Goal: Task Accomplishment & Management: Manage account settings

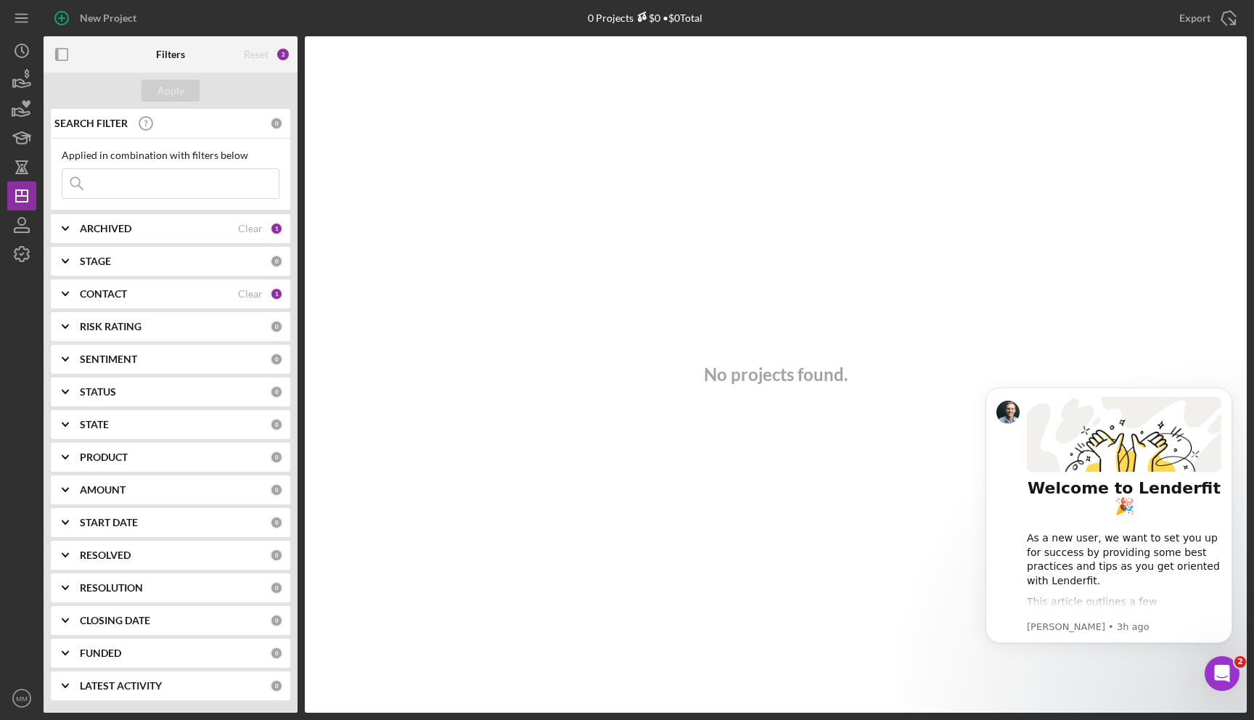
click at [173, 298] on div "CONTACT" at bounding box center [159, 294] width 158 height 12
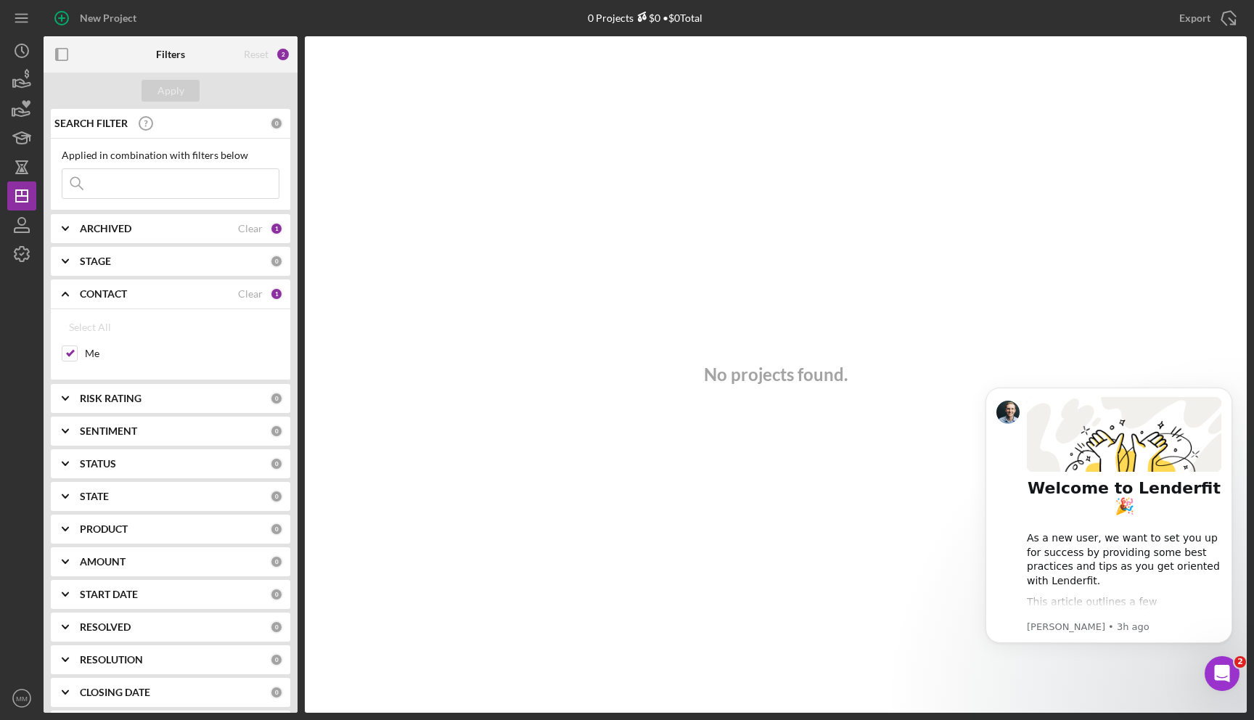
click at [153, 298] on div "CONTACT" at bounding box center [159, 294] width 158 height 12
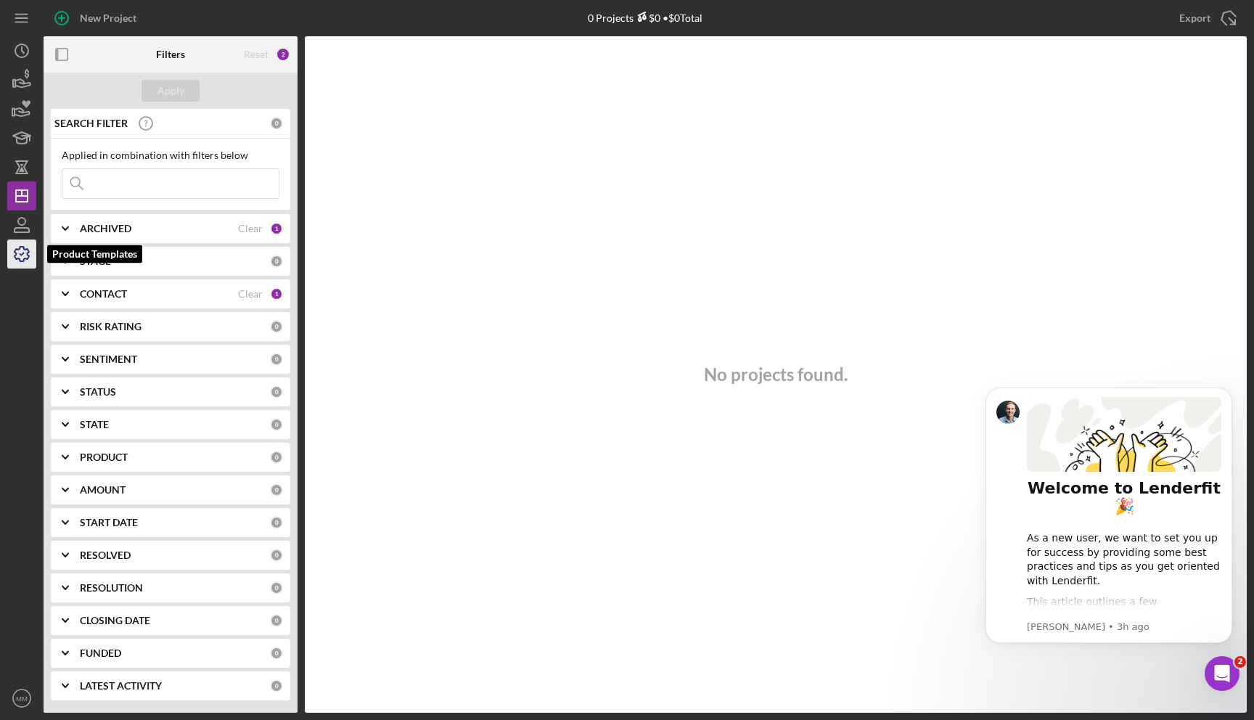
click at [23, 253] on icon "button" at bounding box center [22, 254] width 36 height 36
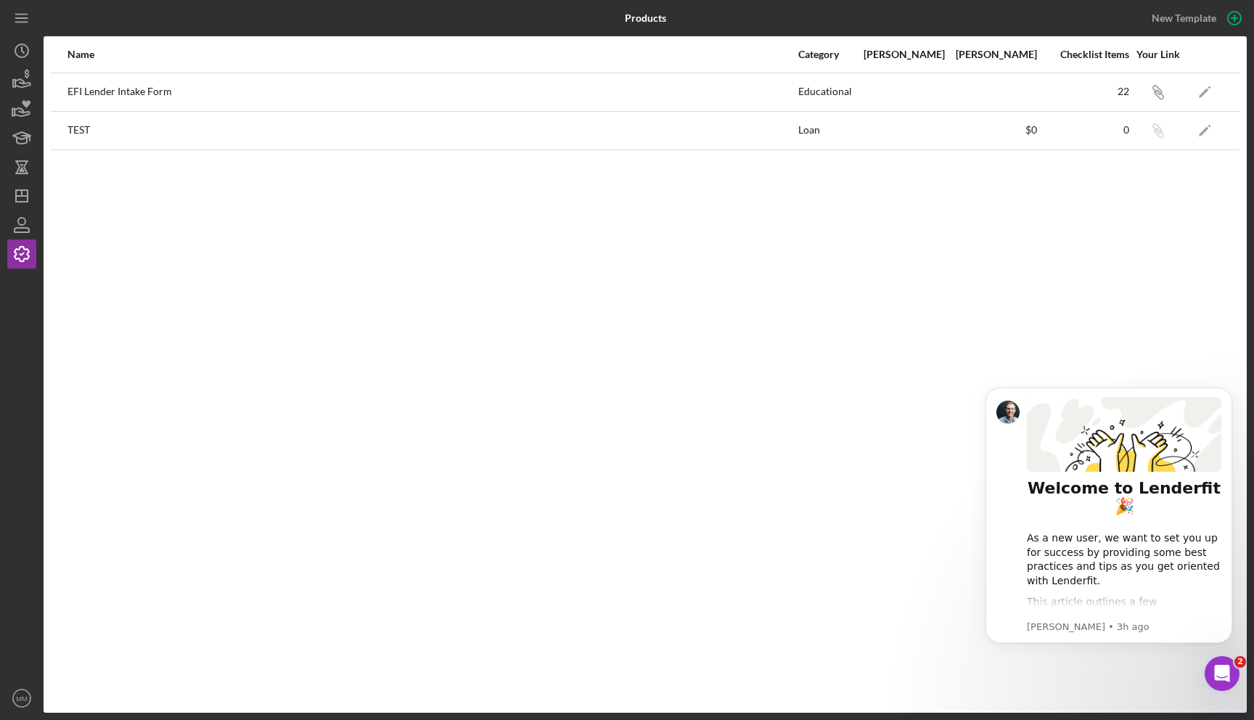
click at [151, 86] on div "EFI Lender Intake Form" at bounding box center [433, 92] width 730 height 36
click at [1206, 178] on div "Name Category Min Amount Max Amount Checklist Items Your Link EFI Lender Intake…" at bounding box center [646, 374] width 1204 height 677
click at [1162, 91] on icon "Icon/Link" at bounding box center [1158, 92] width 33 height 33
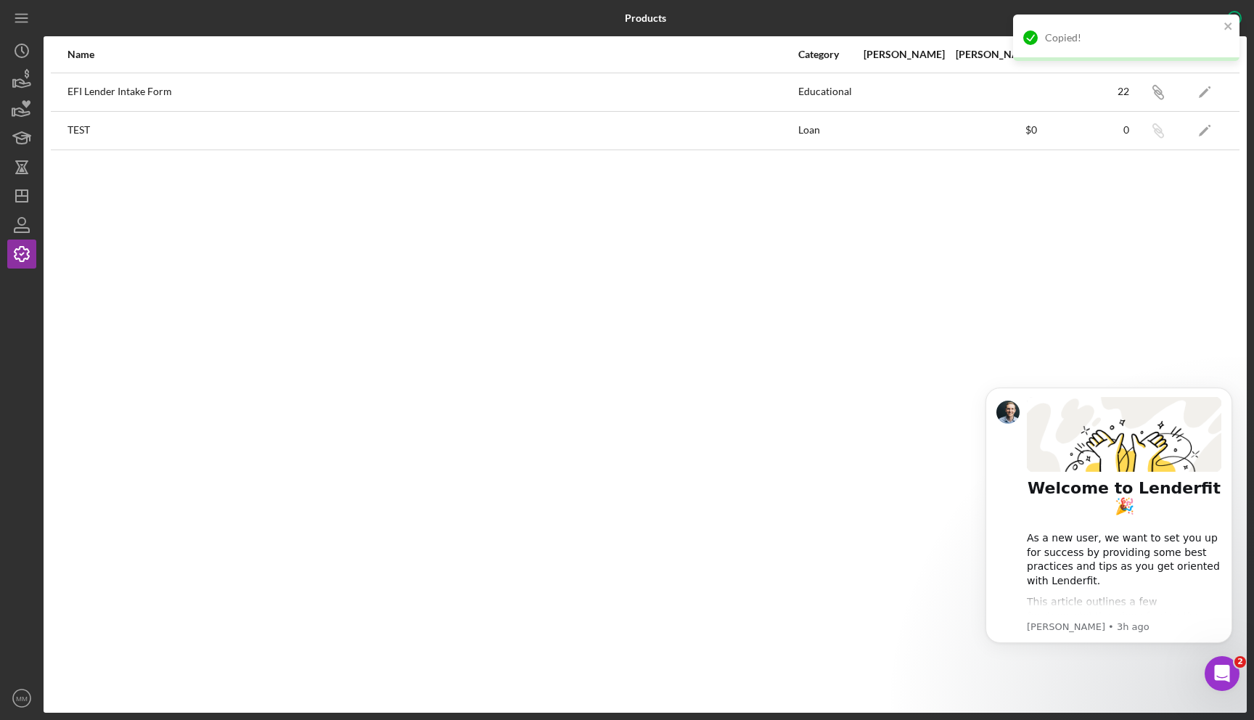
click at [839, 278] on div "Name Category Min Amount Max Amount Checklist Items Your Link EFI Lender Intake…" at bounding box center [646, 374] width 1204 height 677
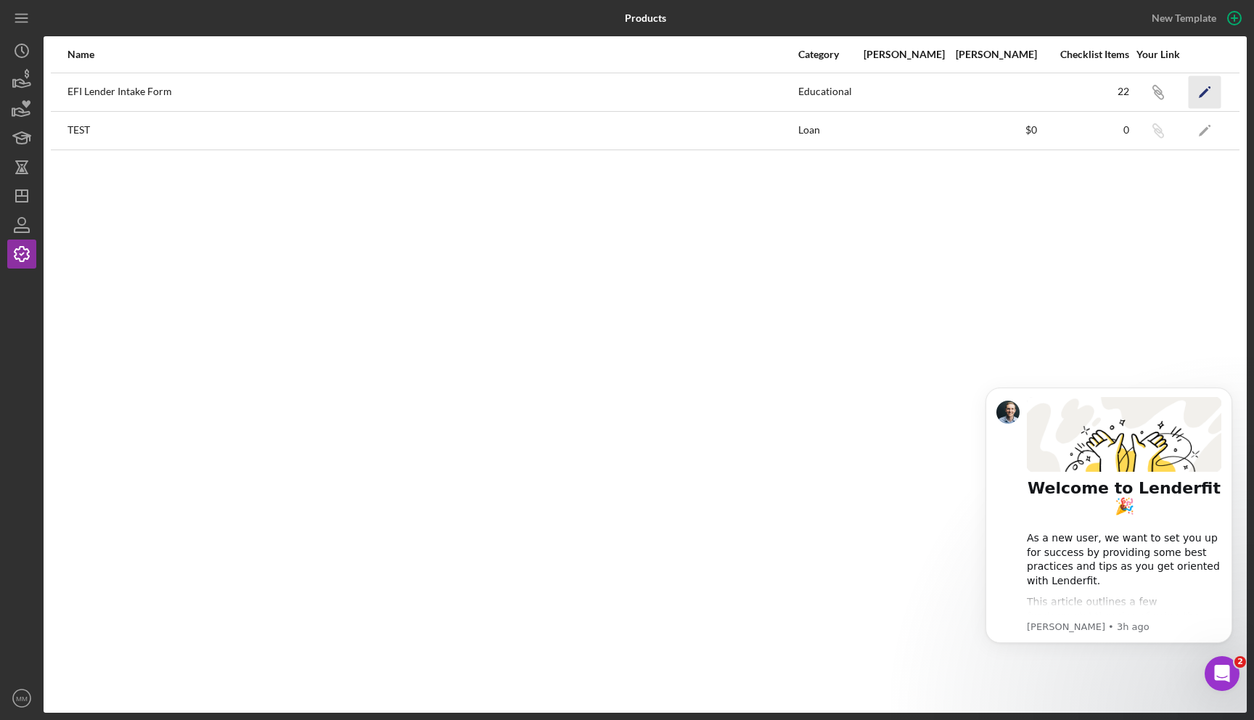
click at [1201, 88] on icon "Icon/Edit" at bounding box center [1205, 92] width 33 height 33
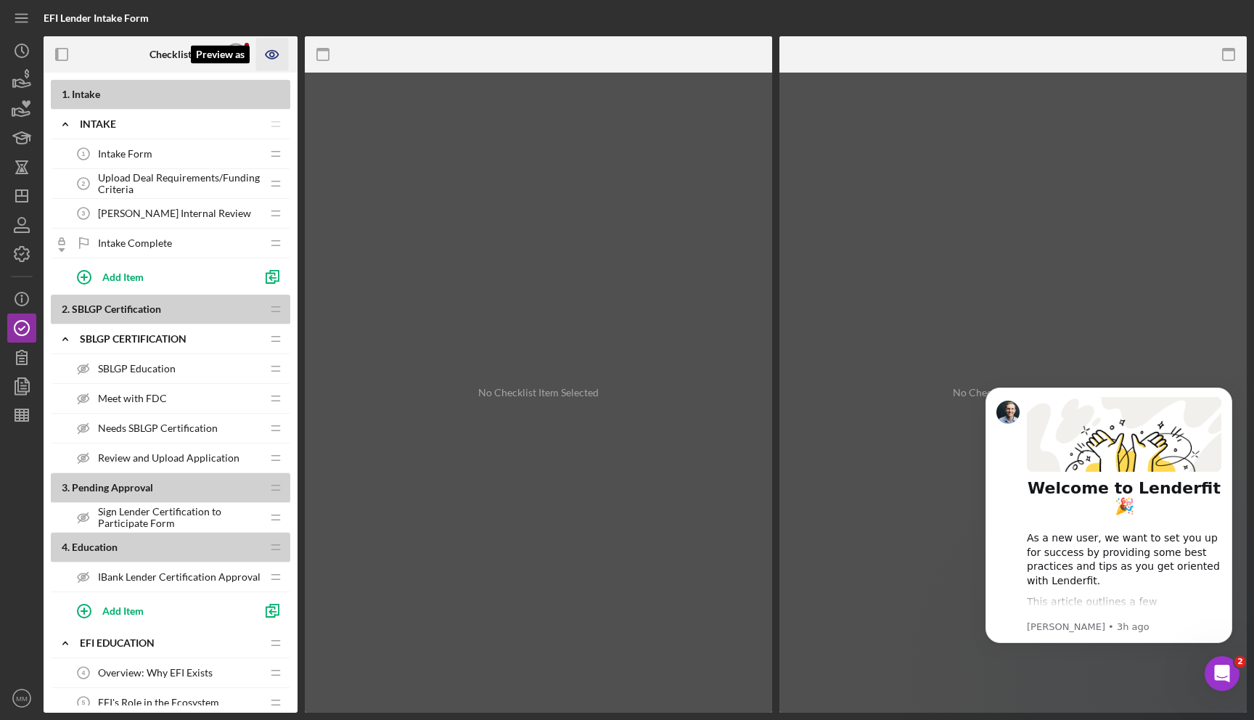
click at [272, 56] on icon "Preview as" at bounding box center [272, 54] width 4 height 4
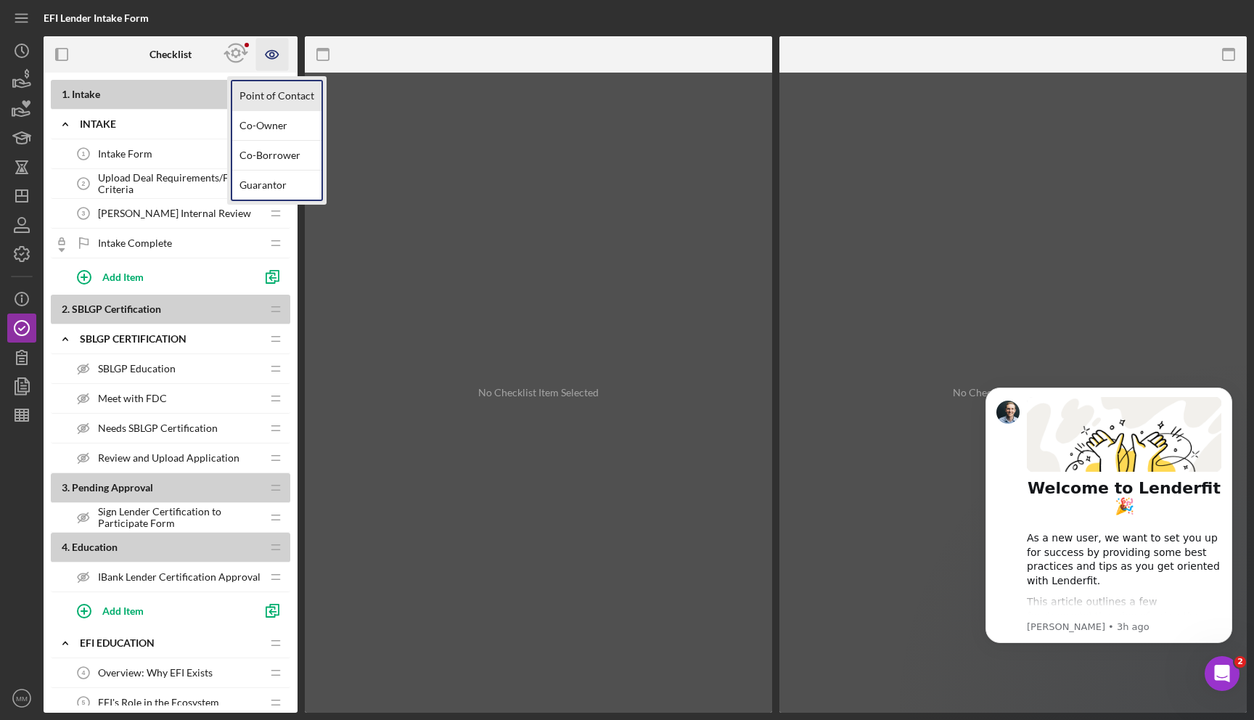
click at [272, 93] on link "Point of Contact" at bounding box center [276, 96] width 89 height 30
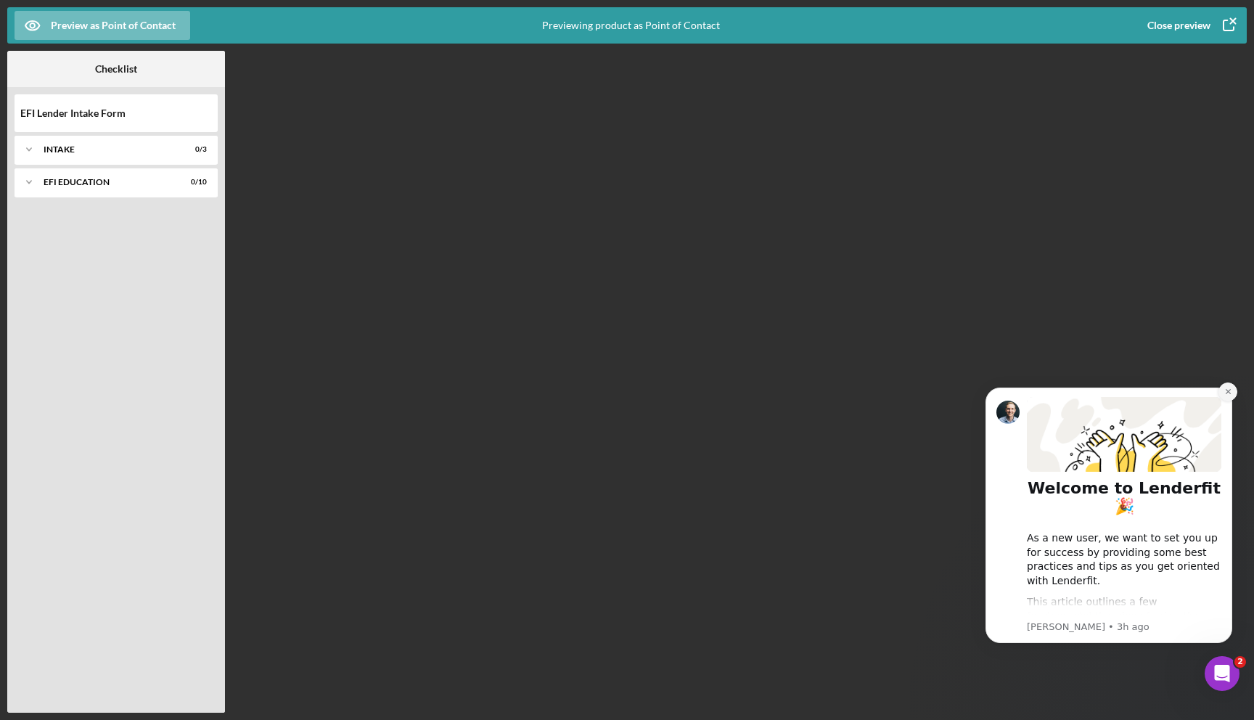
click at [1228, 395] on icon "Dismiss notification" at bounding box center [1229, 392] width 8 height 8
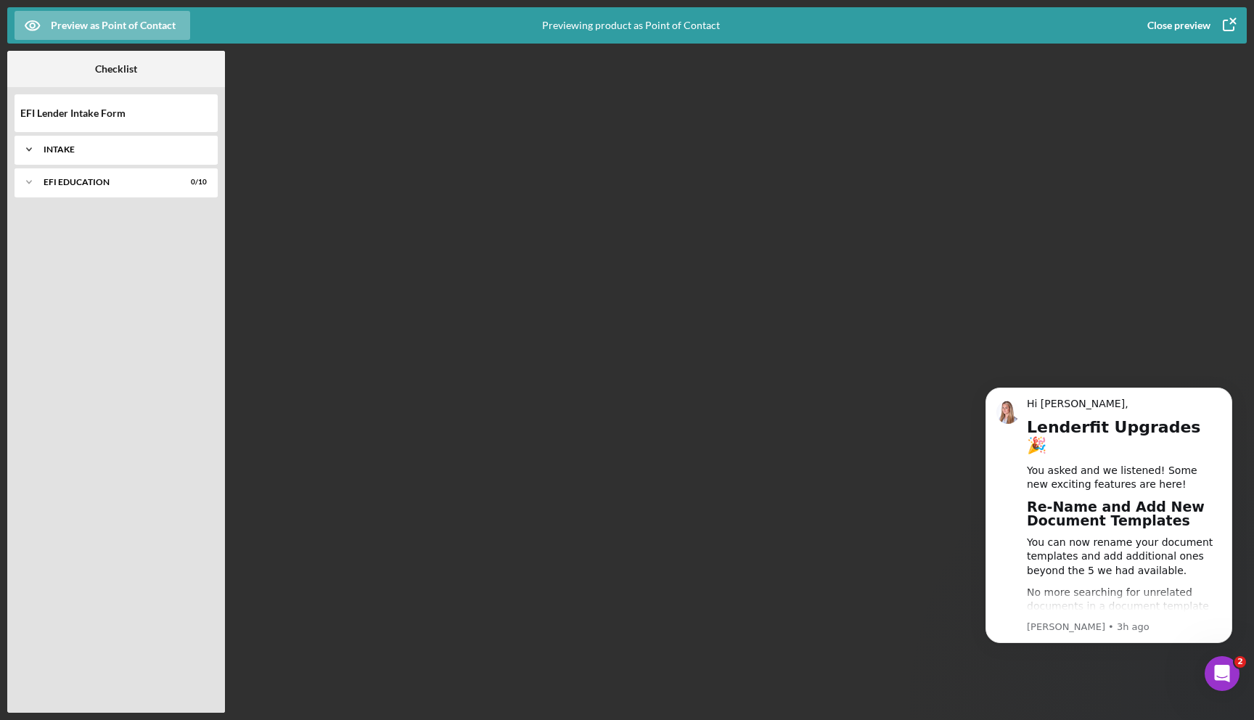
click at [137, 158] on div "Icon/Expander Intake 0 / 3" at bounding box center [116, 149] width 203 height 29
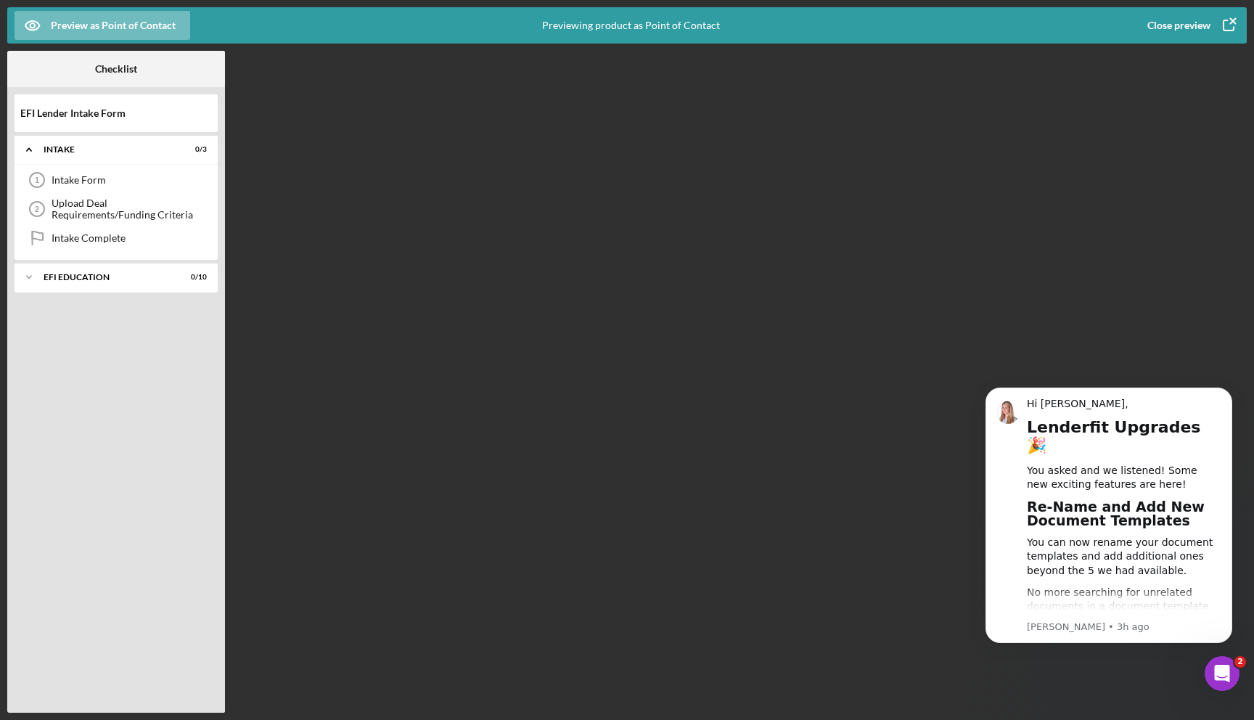
click at [116, 297] on div "Icon/Expander Intake 0 / 3 Intake Form 1 Intake Form Upload Deal Requirements/F…" at bounding box center [116, 421] width 203 height 570
click at [116, 280] on div "EFI Education" at bounding box center [122, 277] width 156 height 9
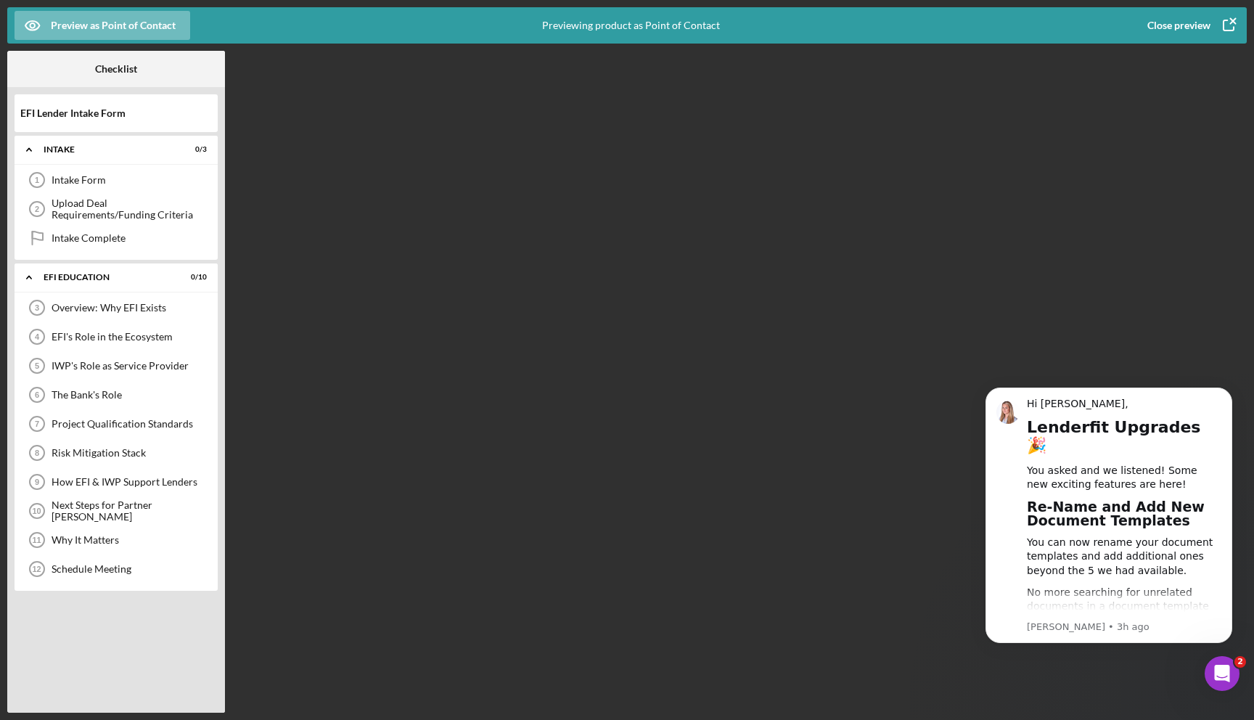
click at [149, 613] on div "Icon/Expander Intake 0 / 3 Intake Form 1 Intake Form Upload Deal Requirements/F…" at bounding box center [116, 421] width 203 height 570
click at [111, 275] on div "EFI Education" at bounding box center [122, 277] width 156 height 9
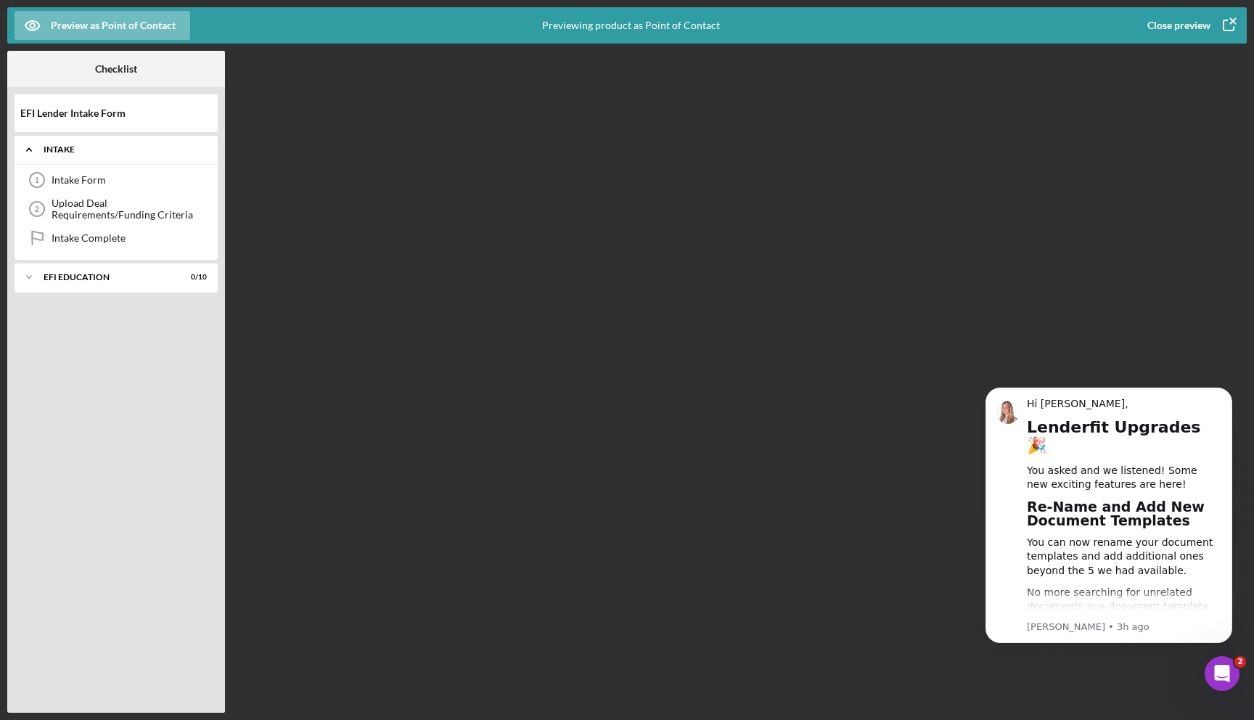
click at [104, 157] on div "Icon/Expander Intake 0 / 3" at bounding box center [116, 150] width 203 height 30
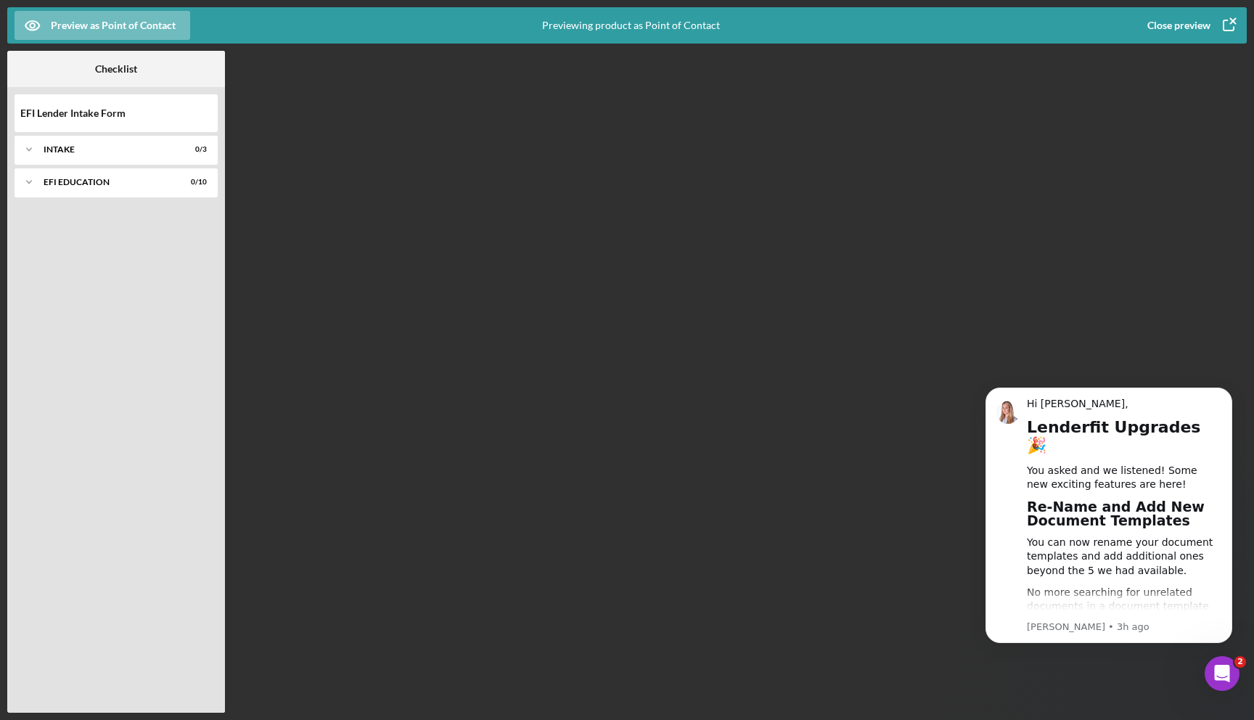
click at [1231, 30] on icon "button" at bounding box center [1229, 25] width 10 height 10
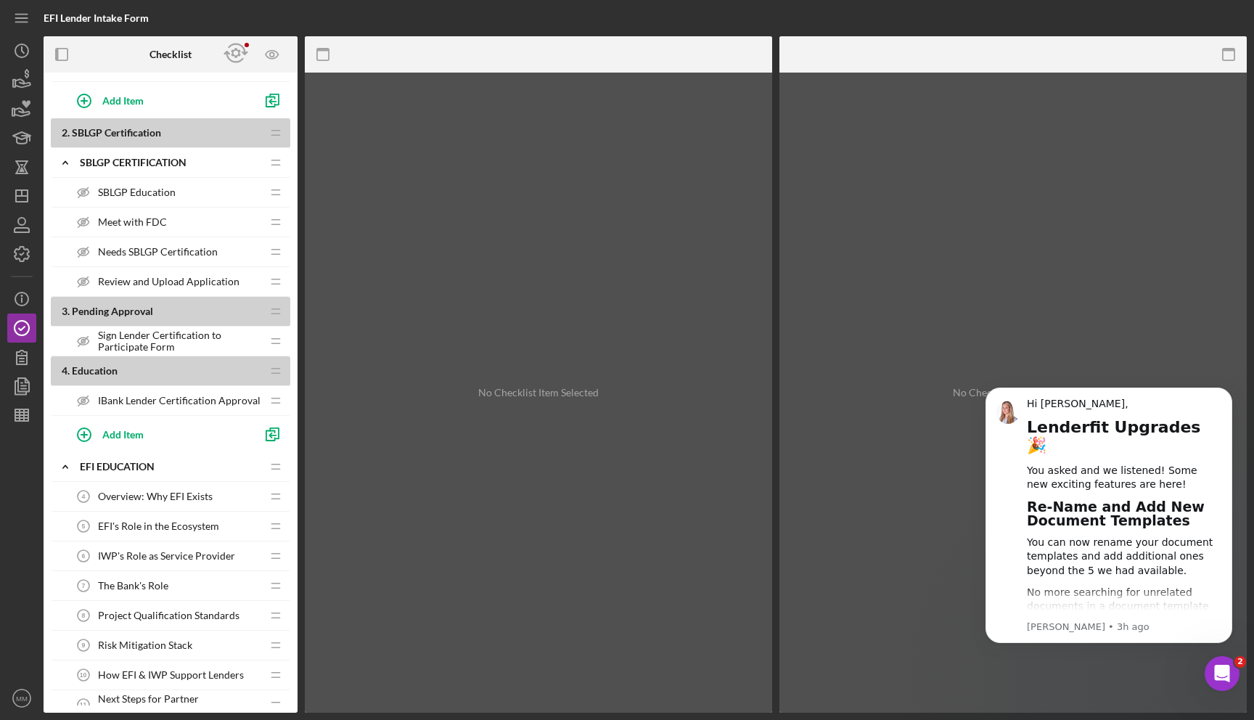
scroll to position [102, 0]
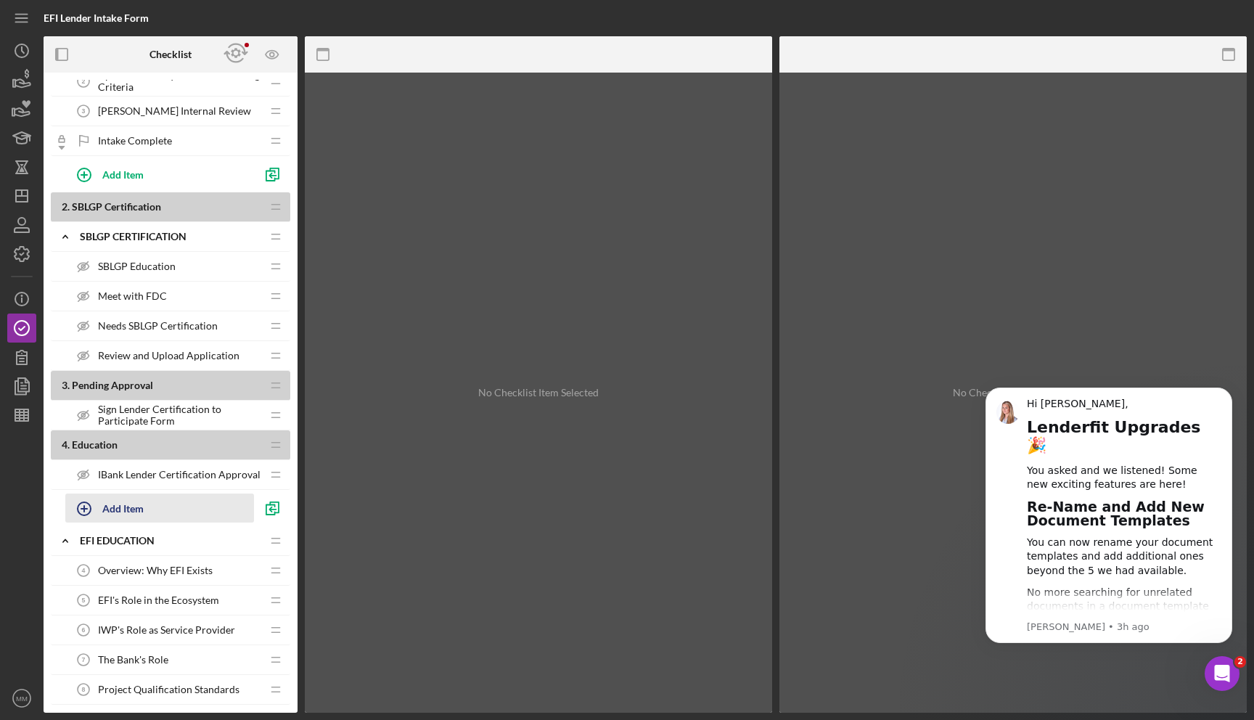
click at [112, 505] on div "Add Item" at bounding box center [122, 508] width 41 height 28
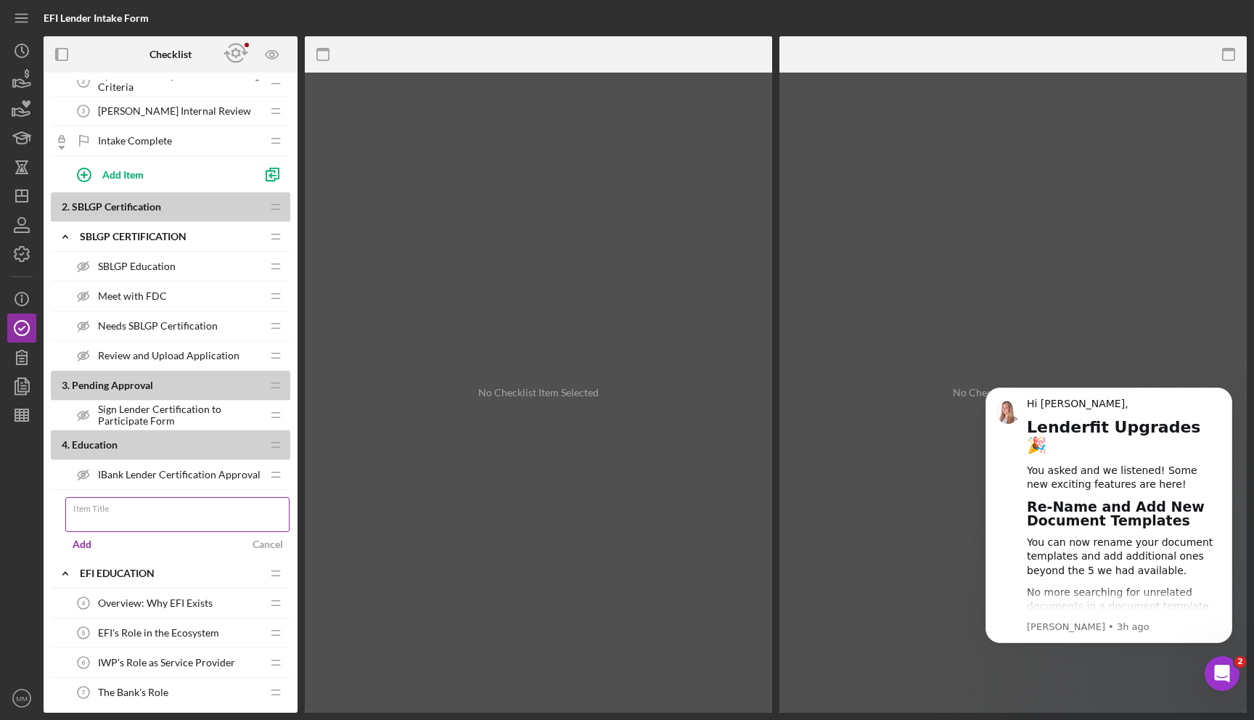
click at [133, 521] on input "Item Title" at bounding box center [177, 514] width 224 height 35
type input "Turn On EFI Education Section"
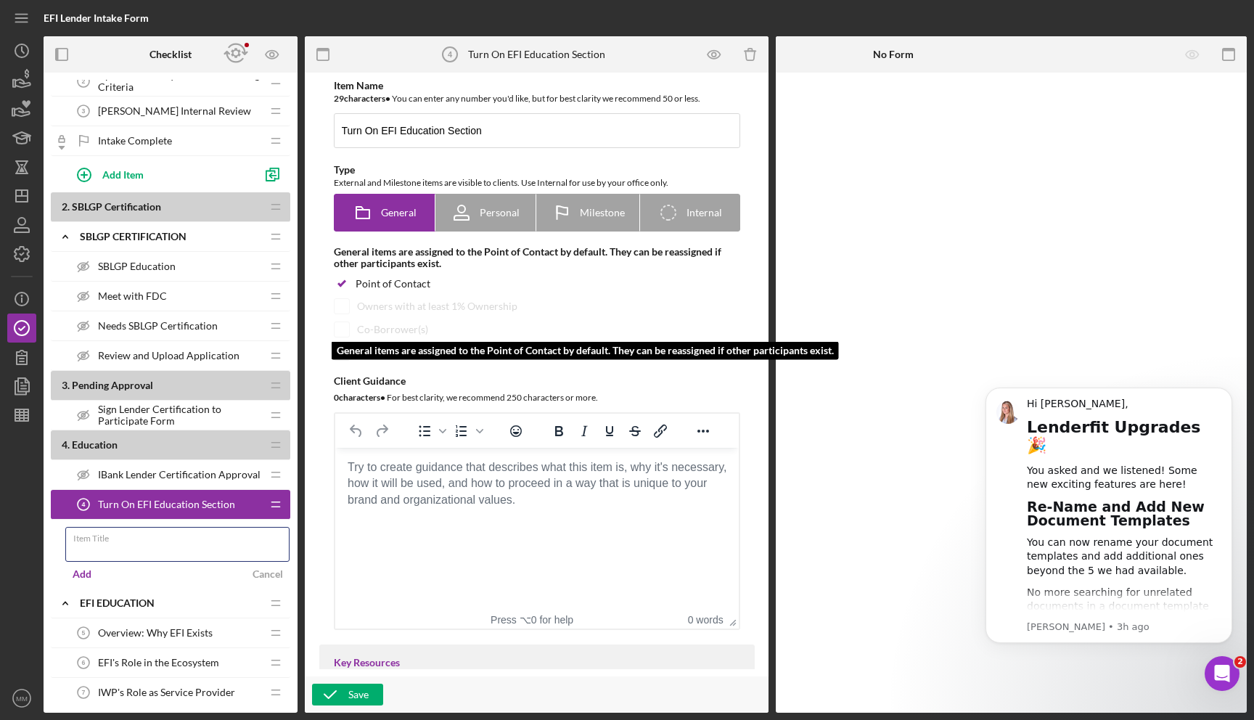
scroll to position [15, 0]
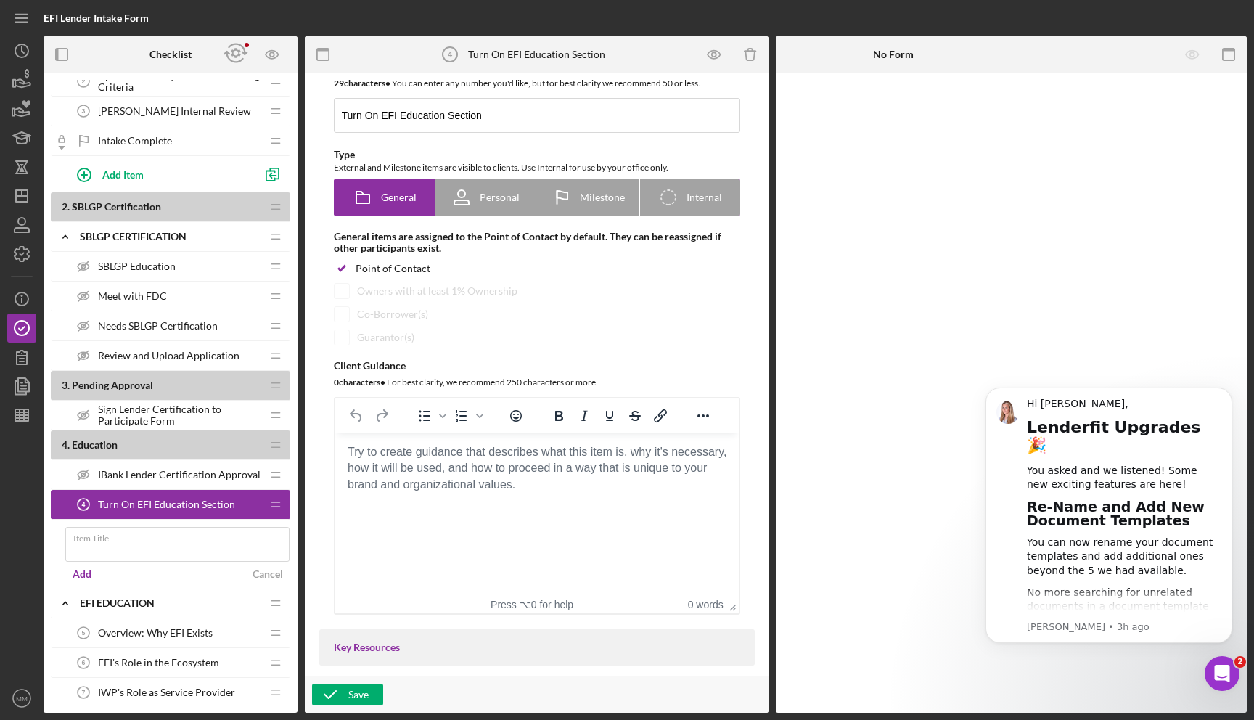
click at [598, 198] on span "Milestone" at bounding box center [602, 198] width 45 height 12
radio input "false"
radio input "true"
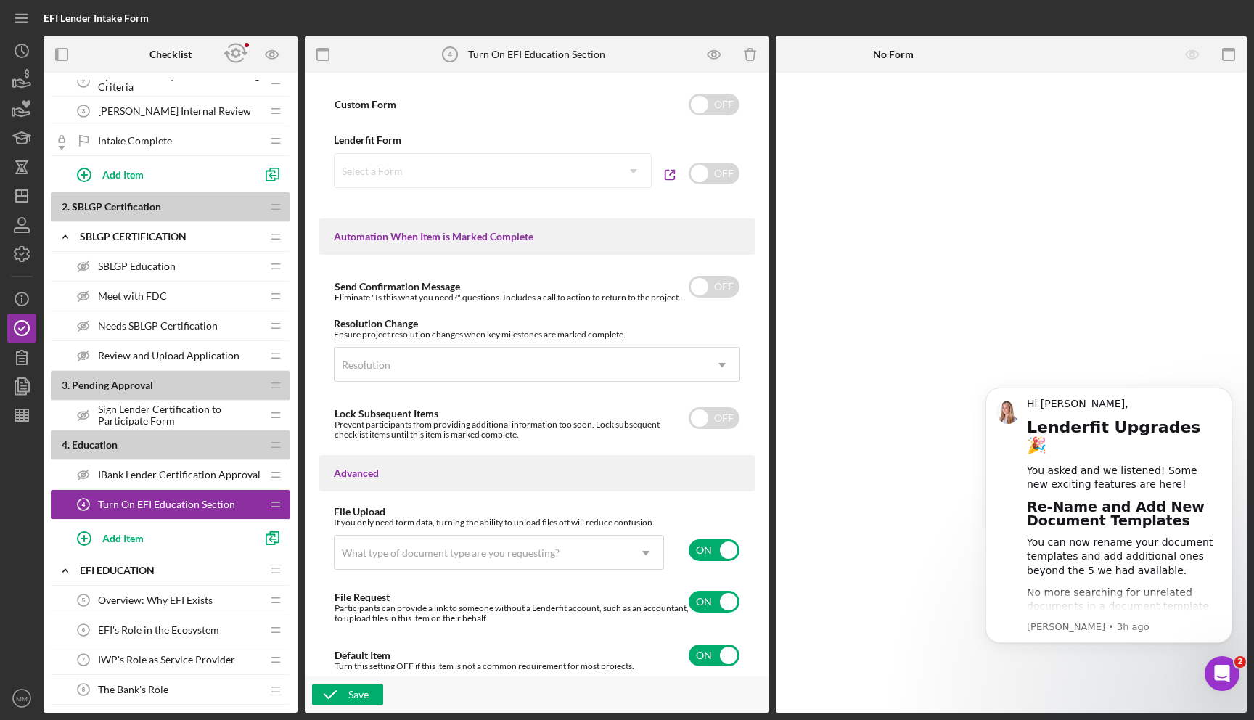
scroll to position [830, 0]
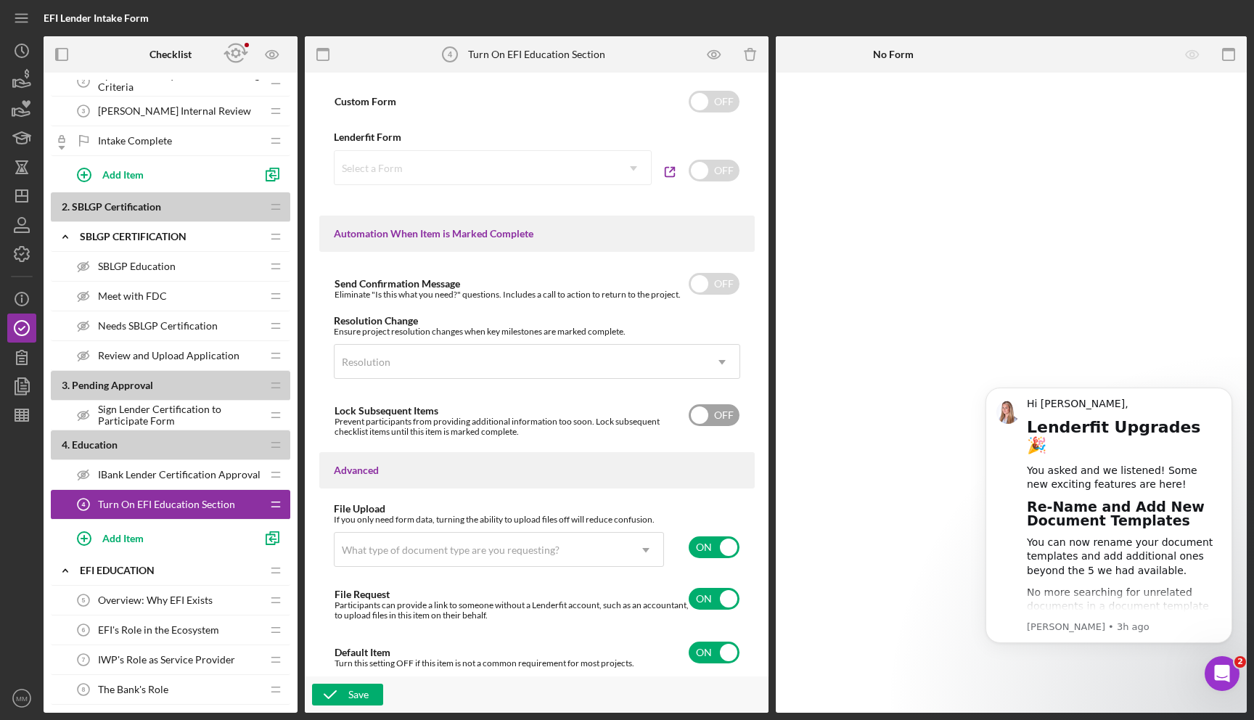
click at [713, 417] on input "checkbox" at bounding box center [714, 415] width 51 height 22
checkbox input "true"
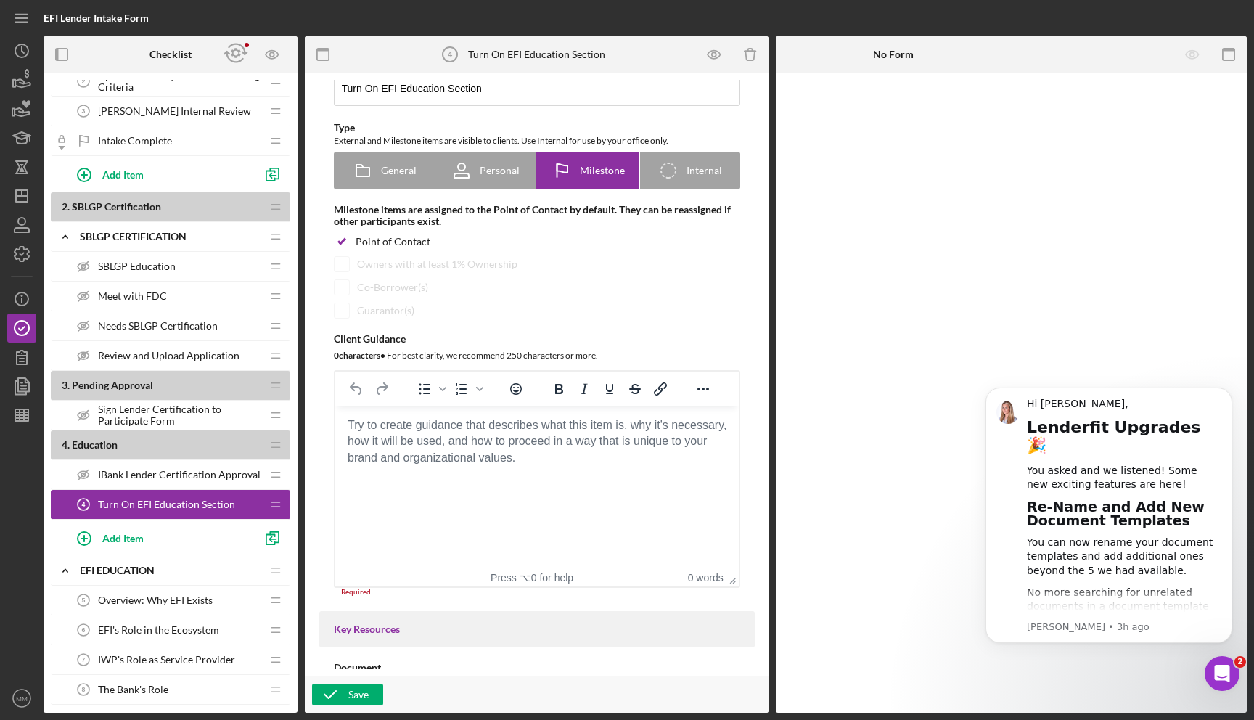
scroll to position [0, 0]
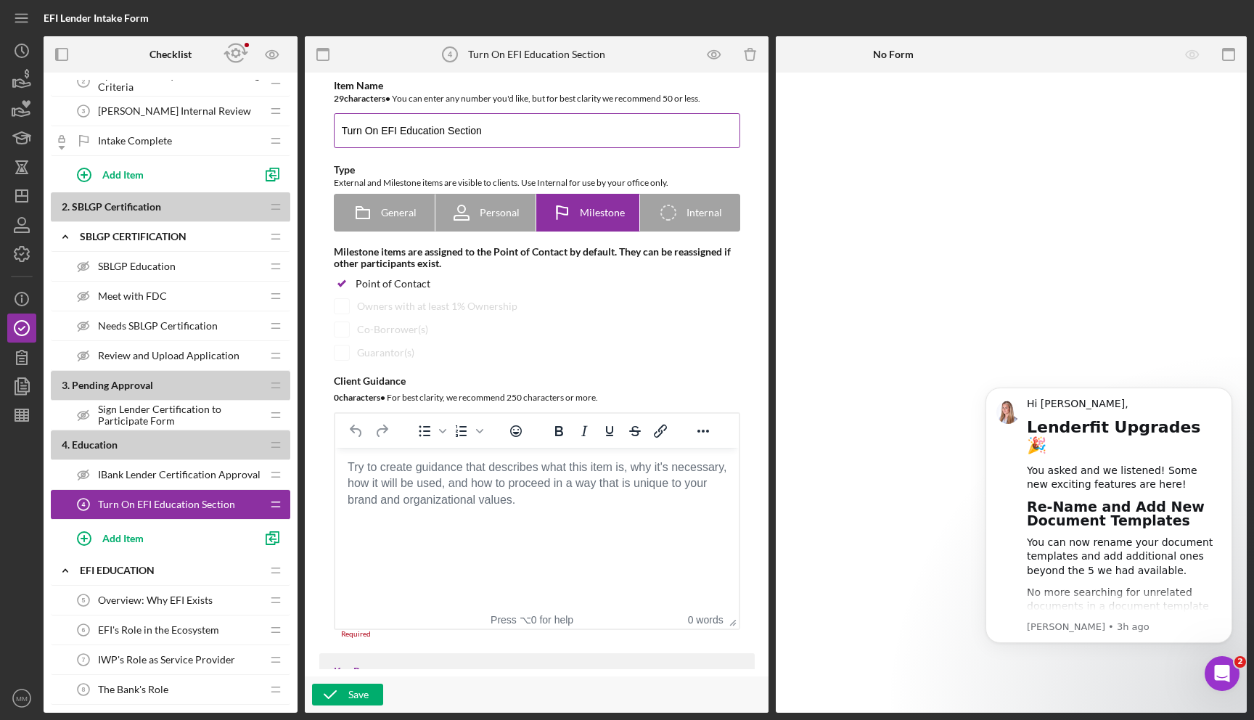
click at [508, 122] on input "Turn On EFI Education Section" at bounding box center [537, 130] width 407 height 35
drag, startPoint x: 497, startPoint y: 127, endPoint x: 284, endPoint y: 130, distance: 212.7
click at [283, 130] on div "Checklist 1 . Intake Icon/Expander Intake Icon/Edit Icon/Drag Intake Form 1 Int…" at bounding box center [646, 374] width 1204 height 677
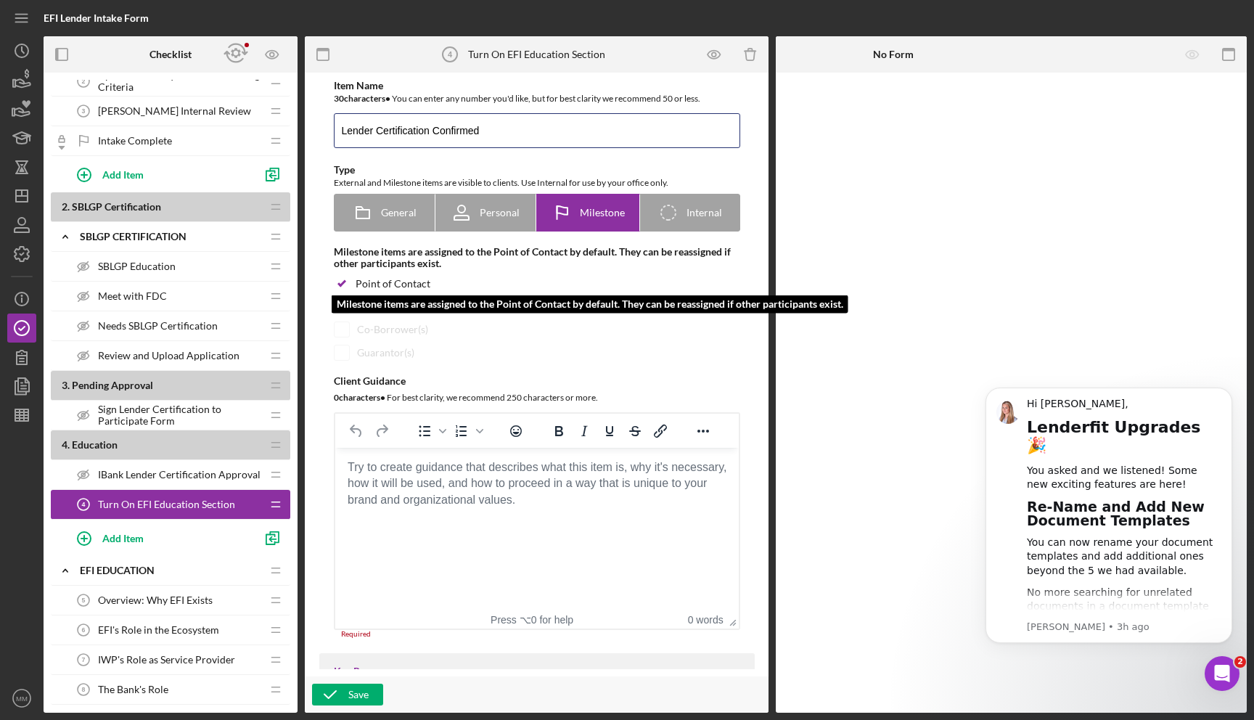
type input "Lender Certification Confirmed"
click at [632, 279] on div "Point of Contact" at bounding box center [537, 284] width 407 height 15
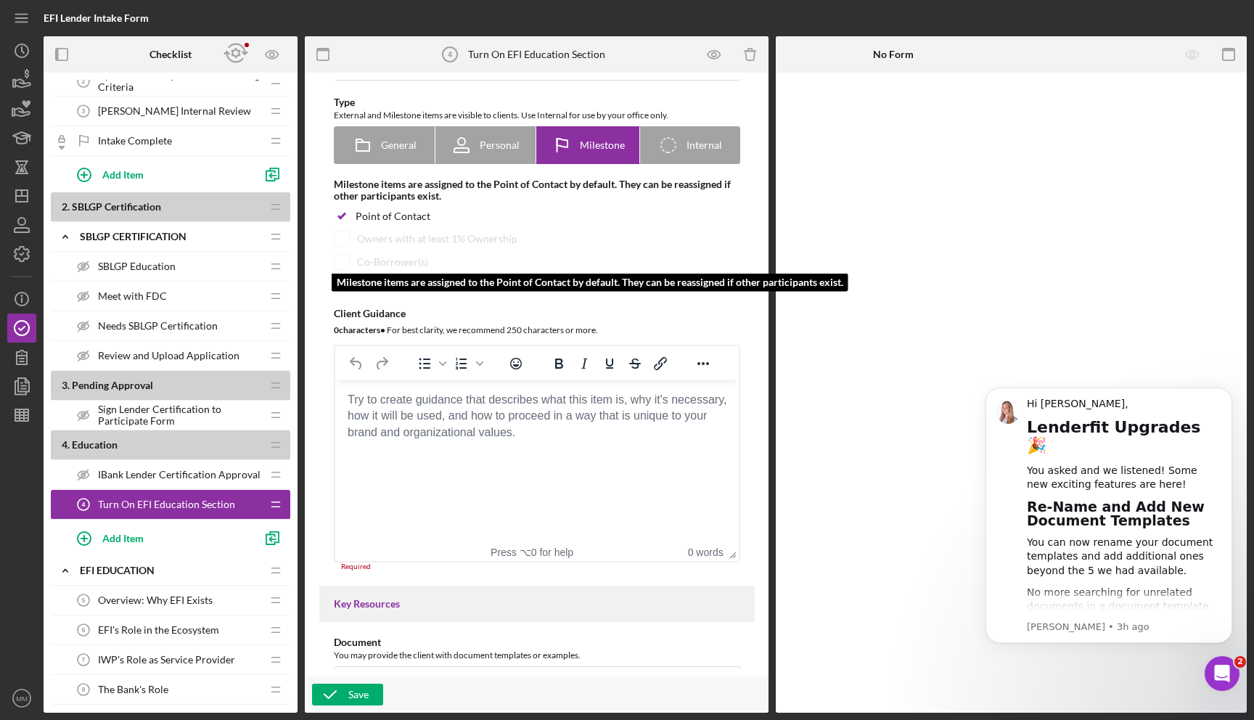
scroll to position [81, 0]
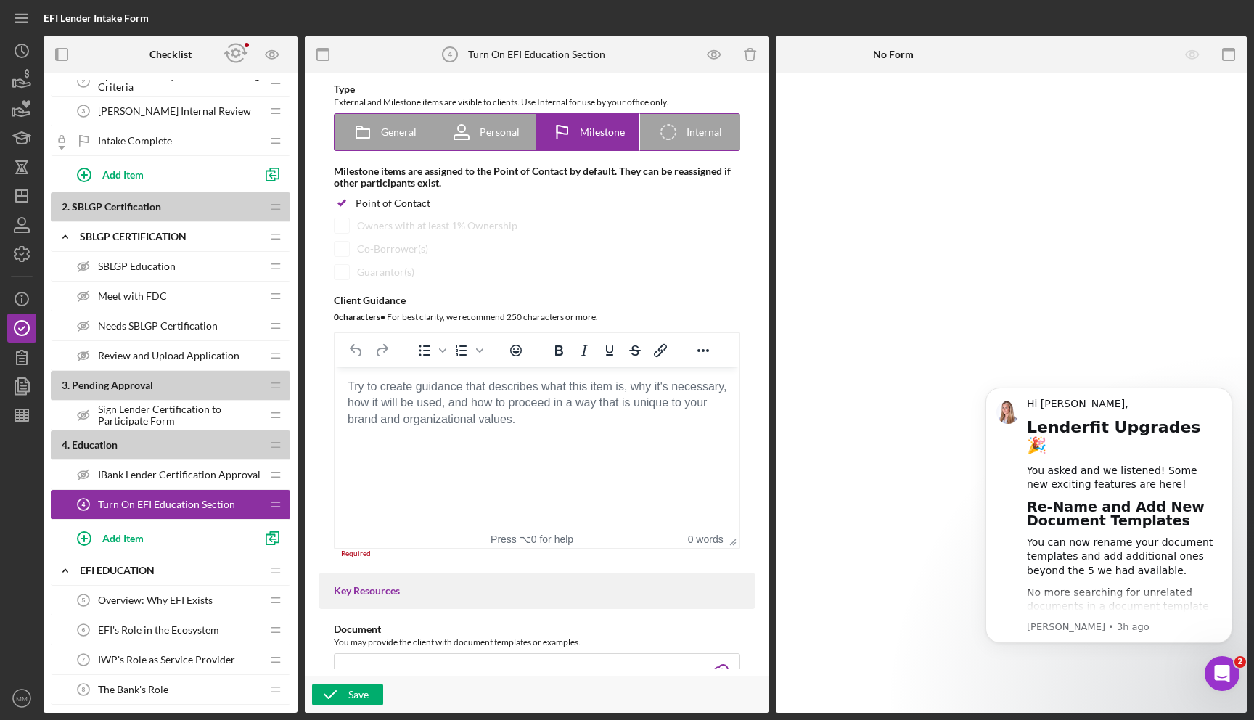
click at [718, 127] on span "Internal" at bounding box center [705, 132] width 36 height 12
radio input "false"
radio input "true"
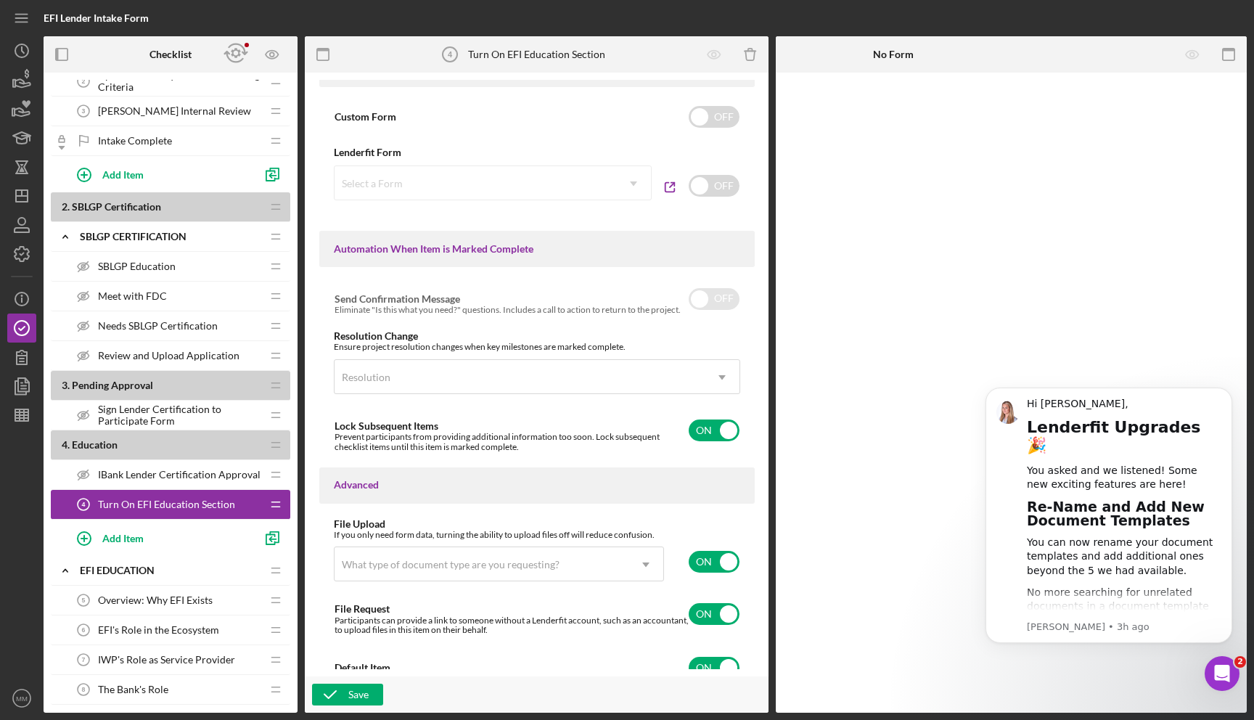
scroll to position [746, 0]
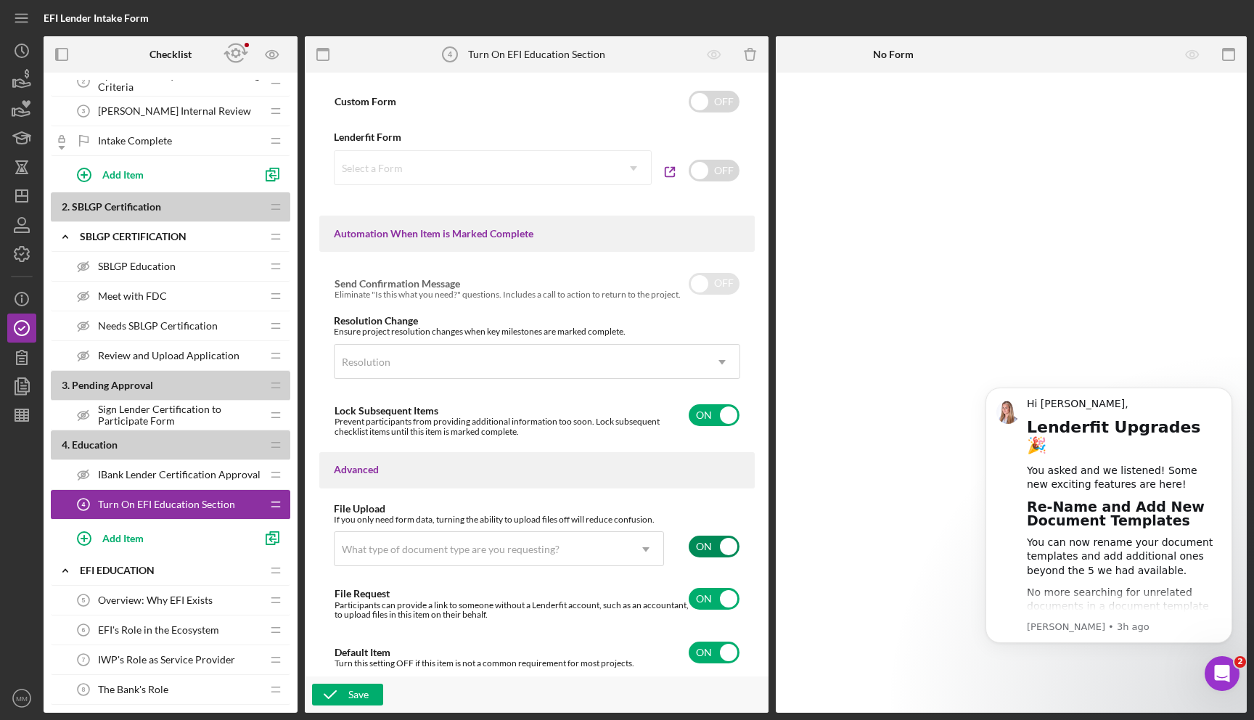
click at [714, 550] on input "checkbox" at bounding box center [714, 547] width 51 height 22
checkbox input "false"
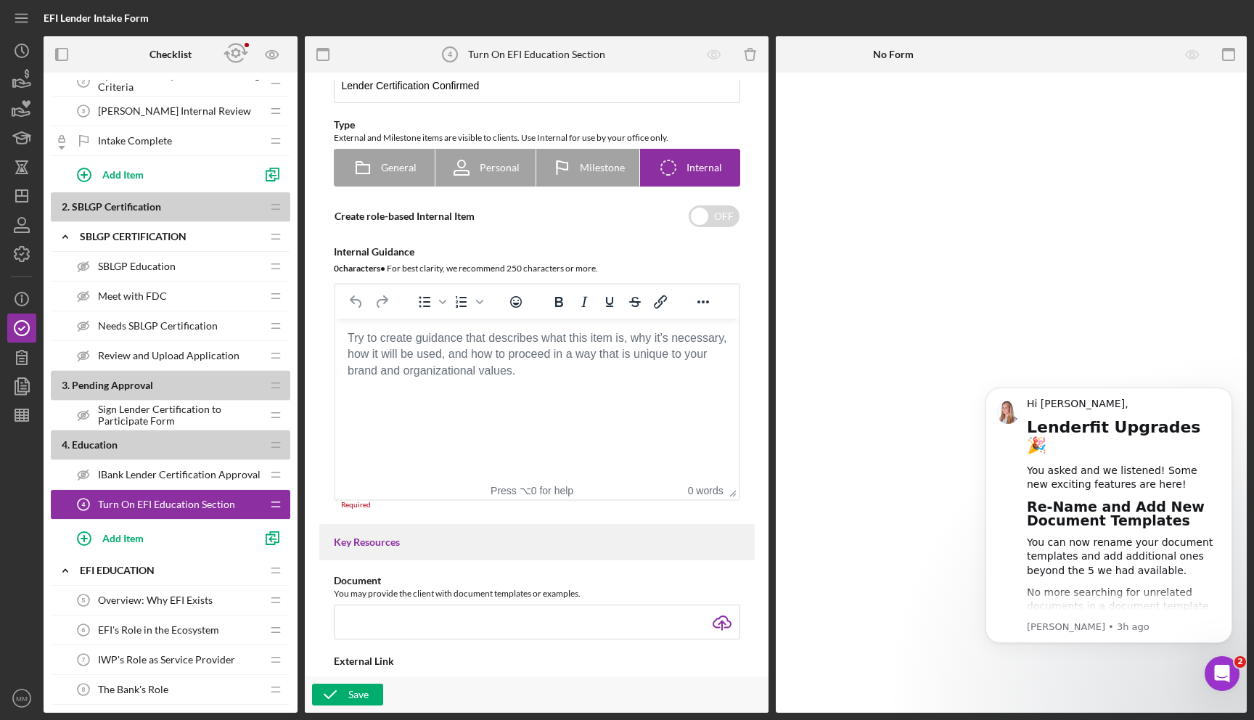
scroll to position [0, 0]
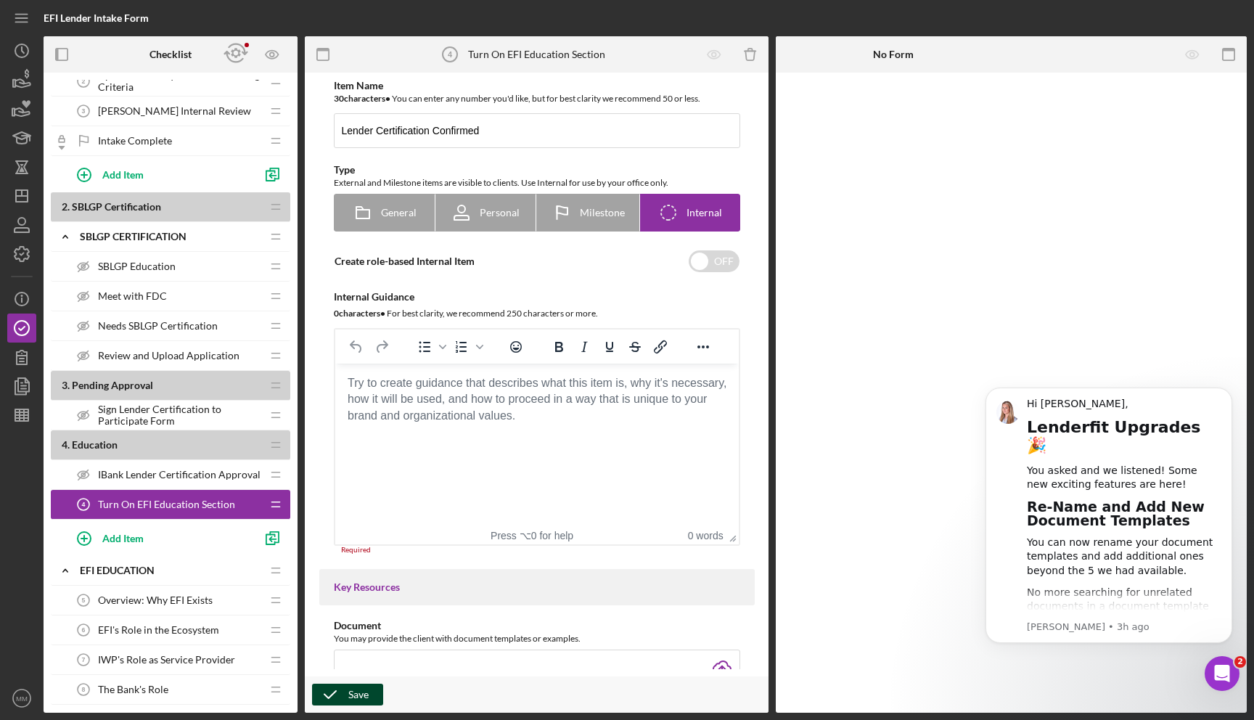
click at [362, 698] on div "Save" at bounding box center [358, 695] width 20 height 22
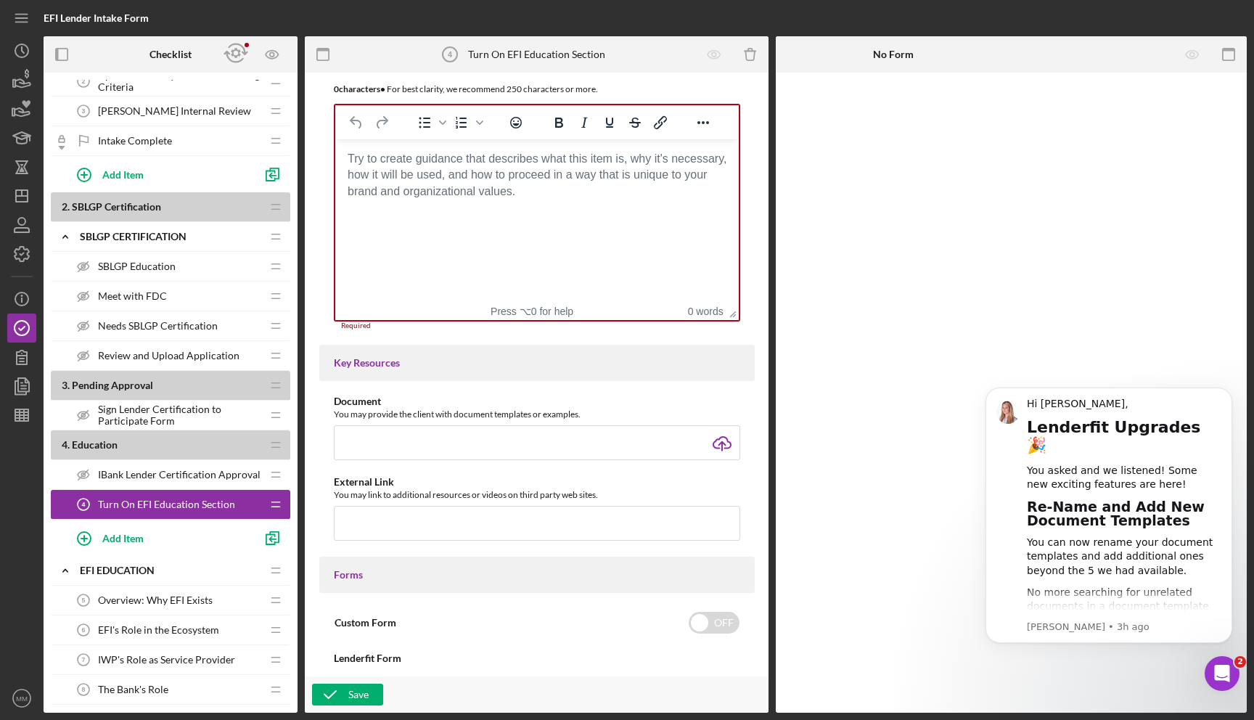
scroll to position [248, 0]
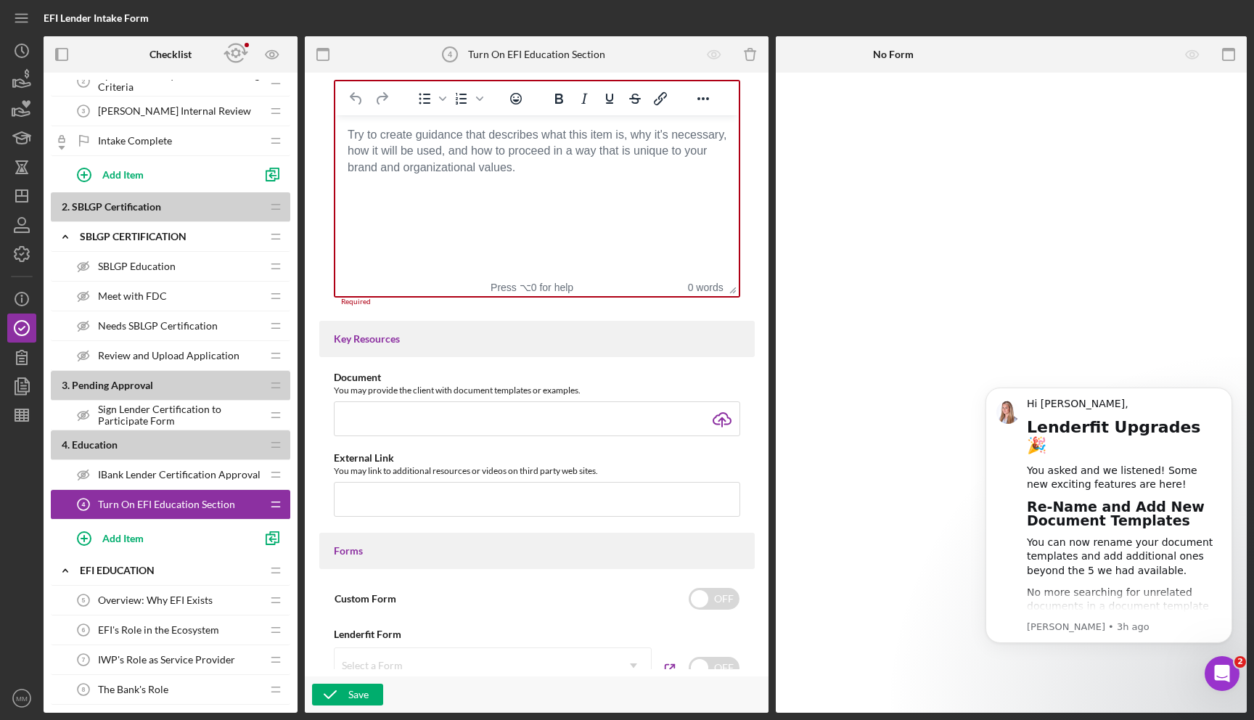
click at [486, 155] on html at bounding box center [537, 134] width 404 height 39
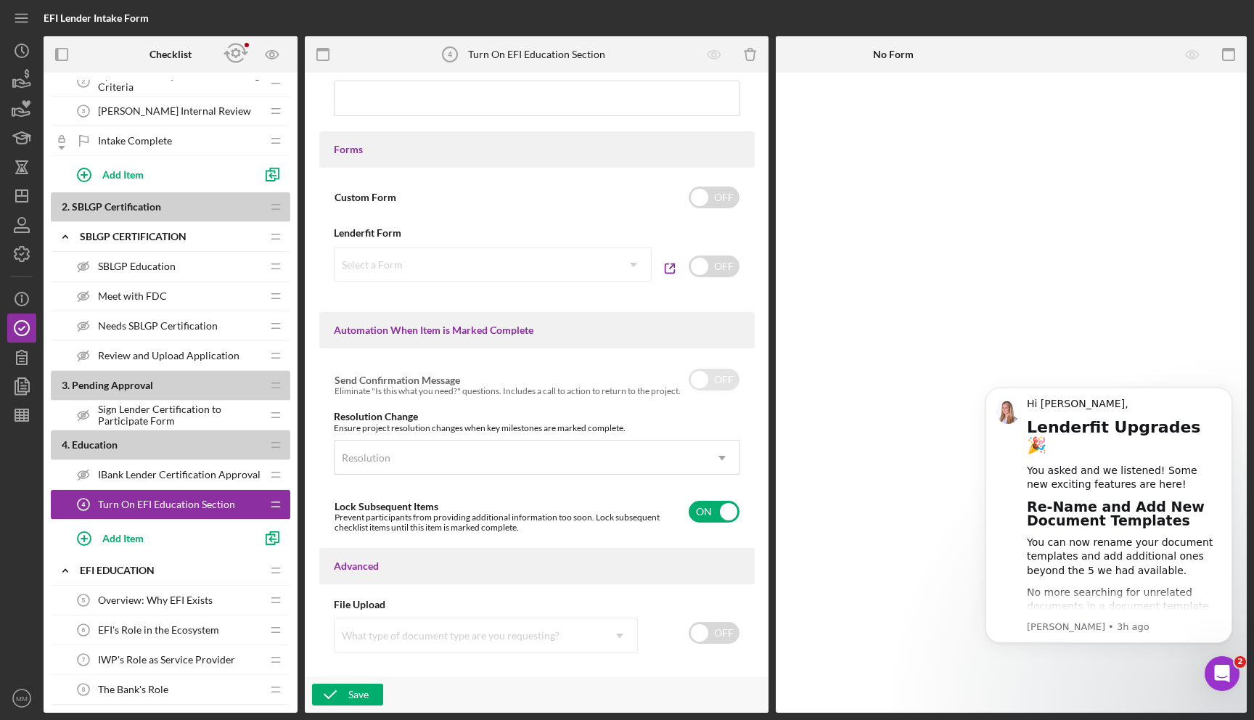
scroll to position [669, 0]
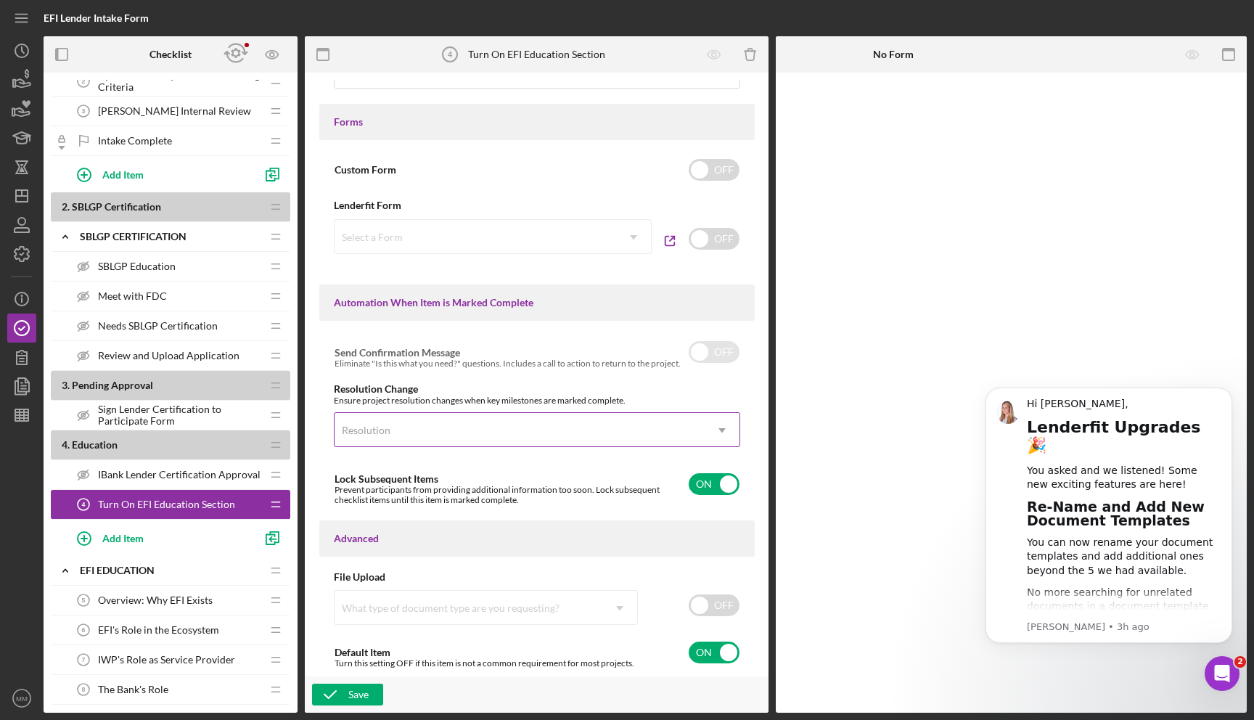
click at [587, 425] on div "Resolution" at bounding box center [520, 430] width 370 height 33
click at [588, 426] on div "Resolution" at bounding box center [520, 430] width 370 height 33
click at [634, 400] on div "Ensure project resolution changes when key milestones are marked complete." at bounding box center [537, 401] width 407 height 10
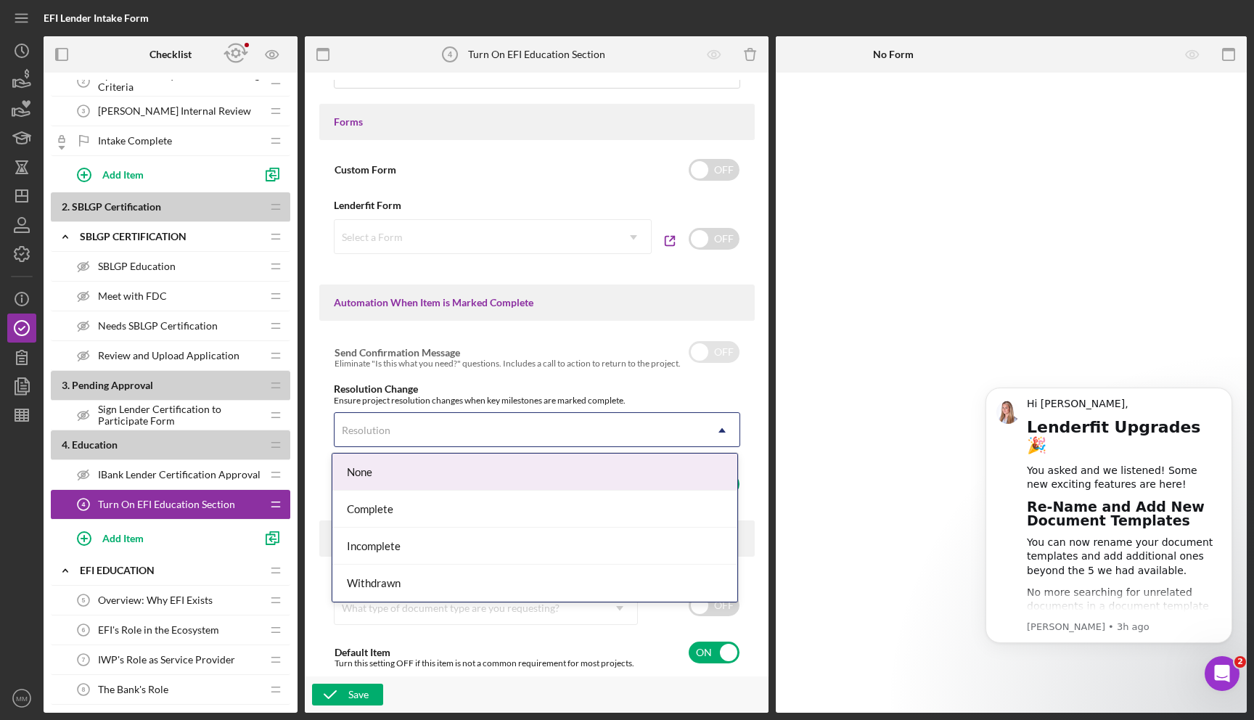
click at [621, 414] on div "Resolution" at bounding box center [520, 430] width 370 height 33
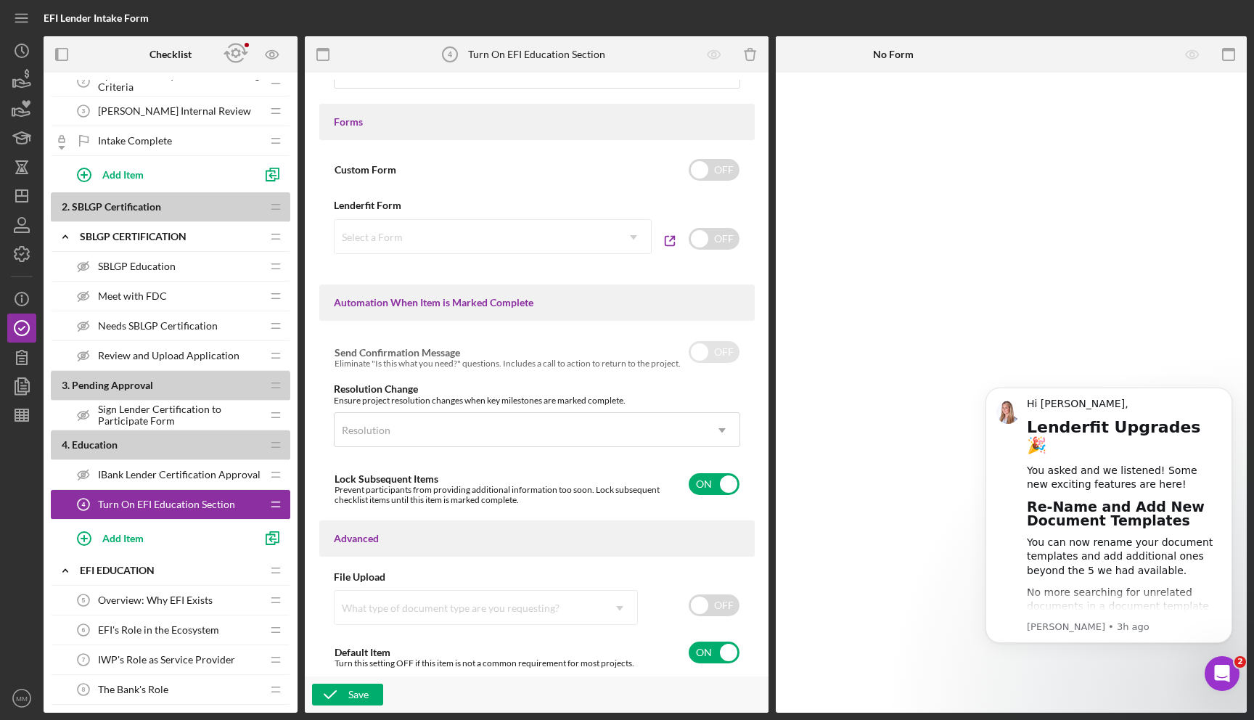
click at [627, 388] on div "Resolution Change" at bounding box center [537, 389] width 407 height 12
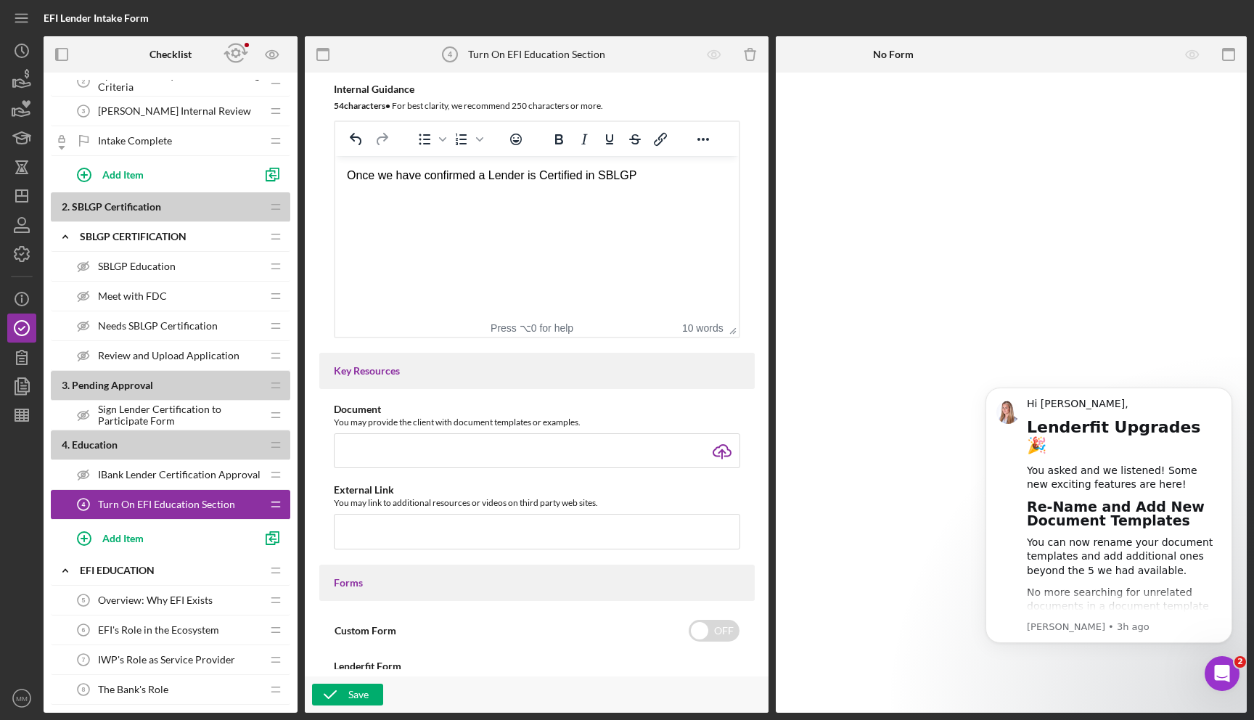
scroll to position [0, 0]
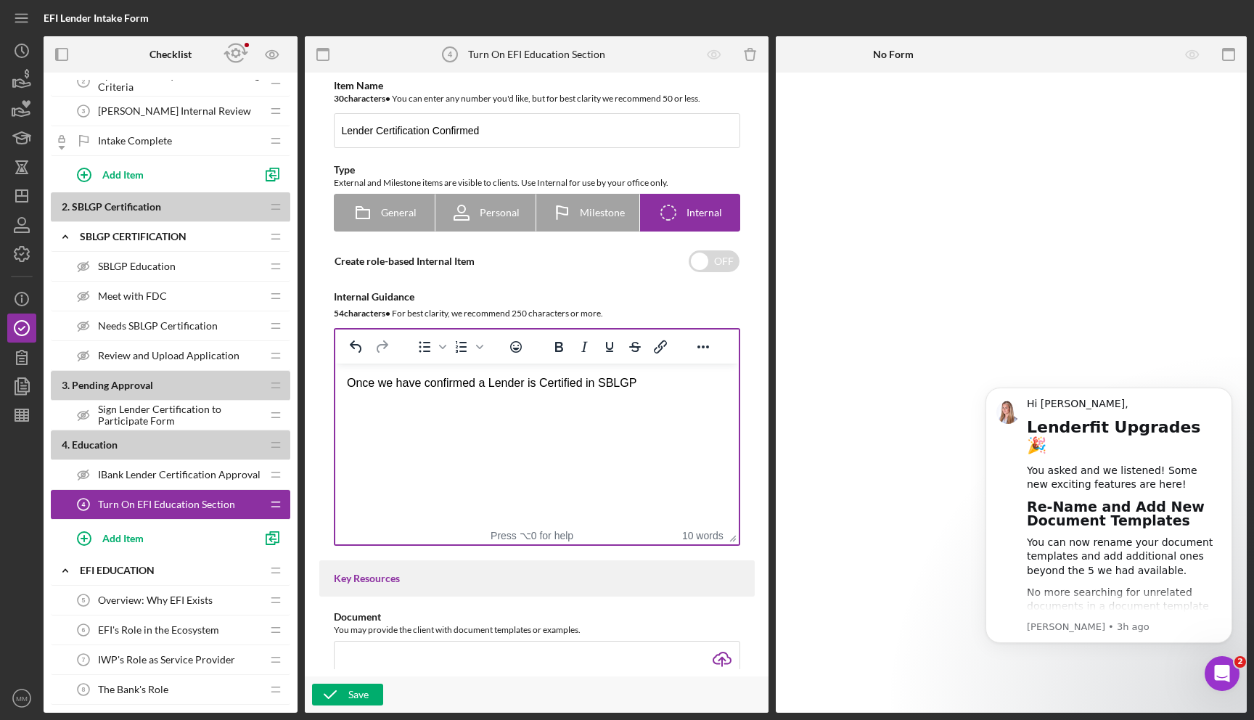
click at [669, 388] on div "Once we have confirmed a Lender is Certified in SBLGP" at bounding box center [536, 383] width 380 height 16
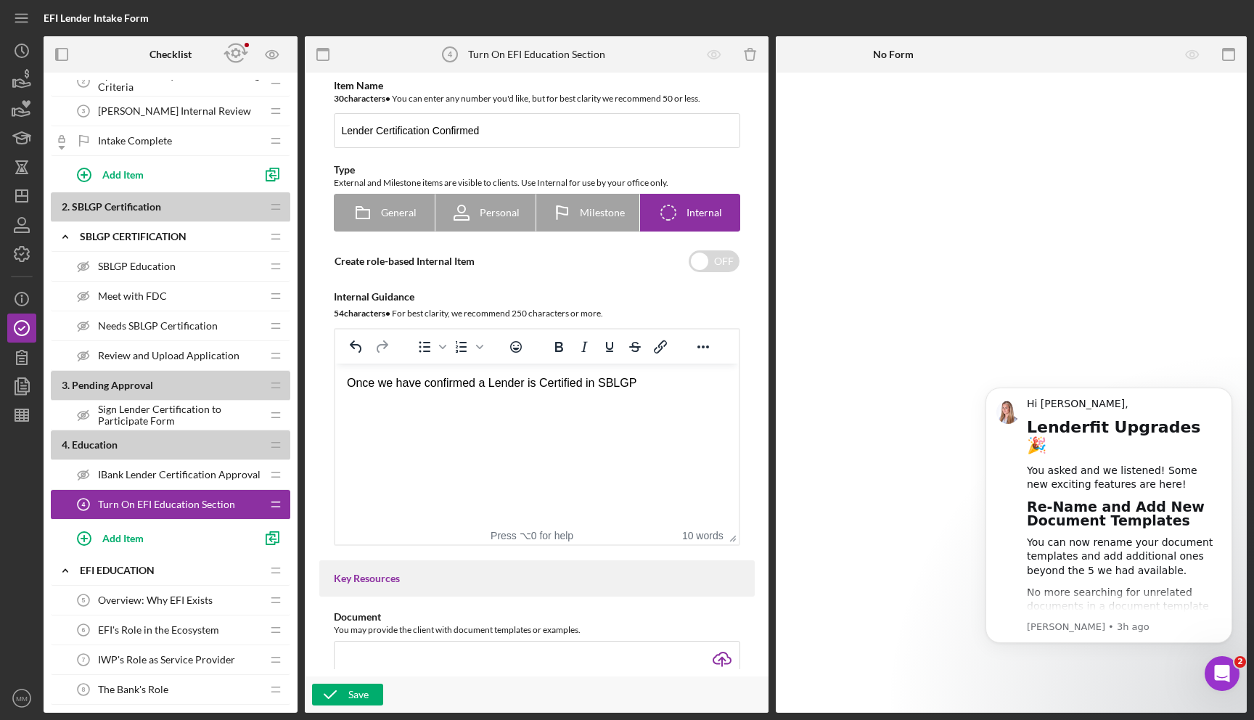
click at [160, 463] on div "IBank Lender Certification Approval IBank Lender Certification Approval" at bounding box center [165, 474] width 192 height 29
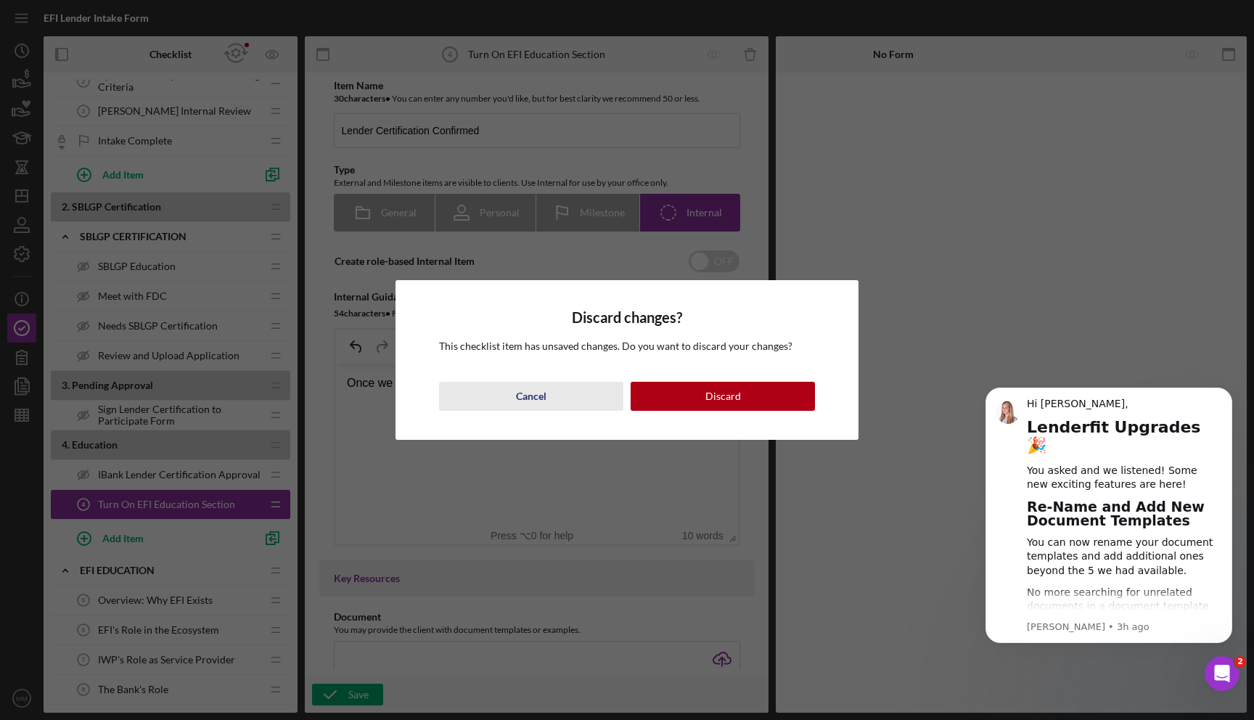
click at [531, 398] on div "Cancel" at bounding box center [531, 396] width 30 height 29
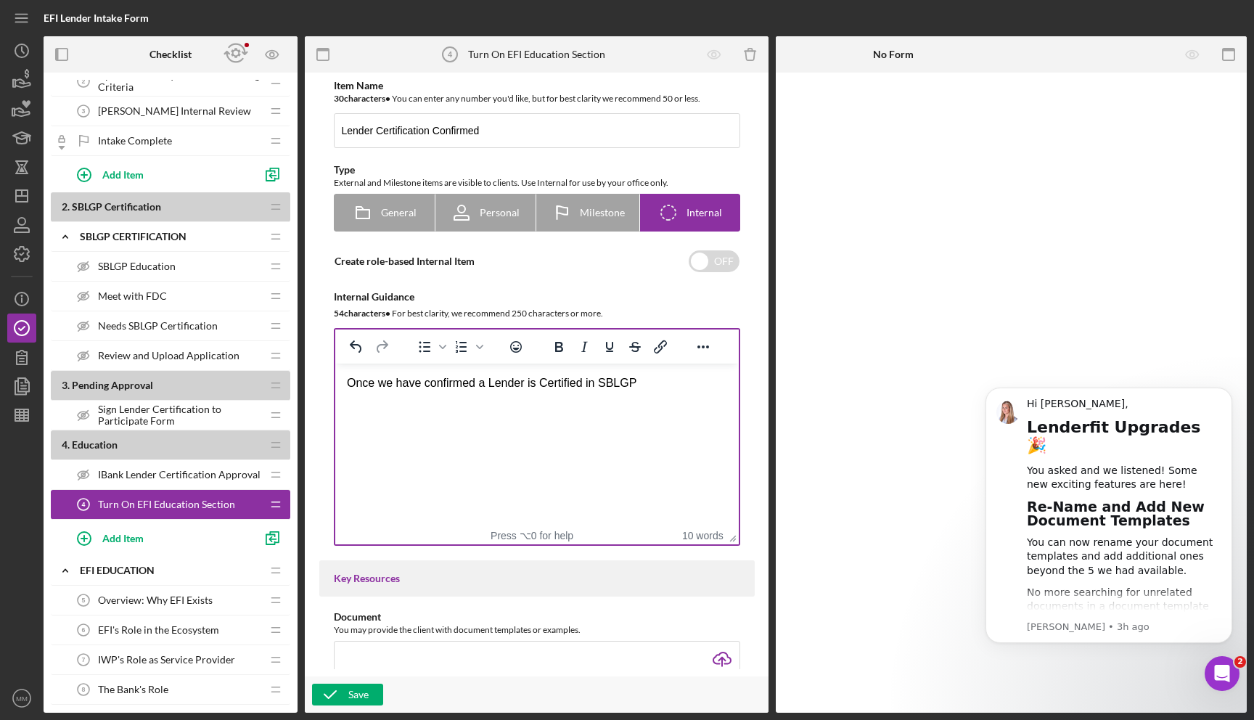
click at [672, 397] on html "Once we have confirmed a Lender is Certified in SBLGP" at bounding box center [537, 383] width 404 height 39
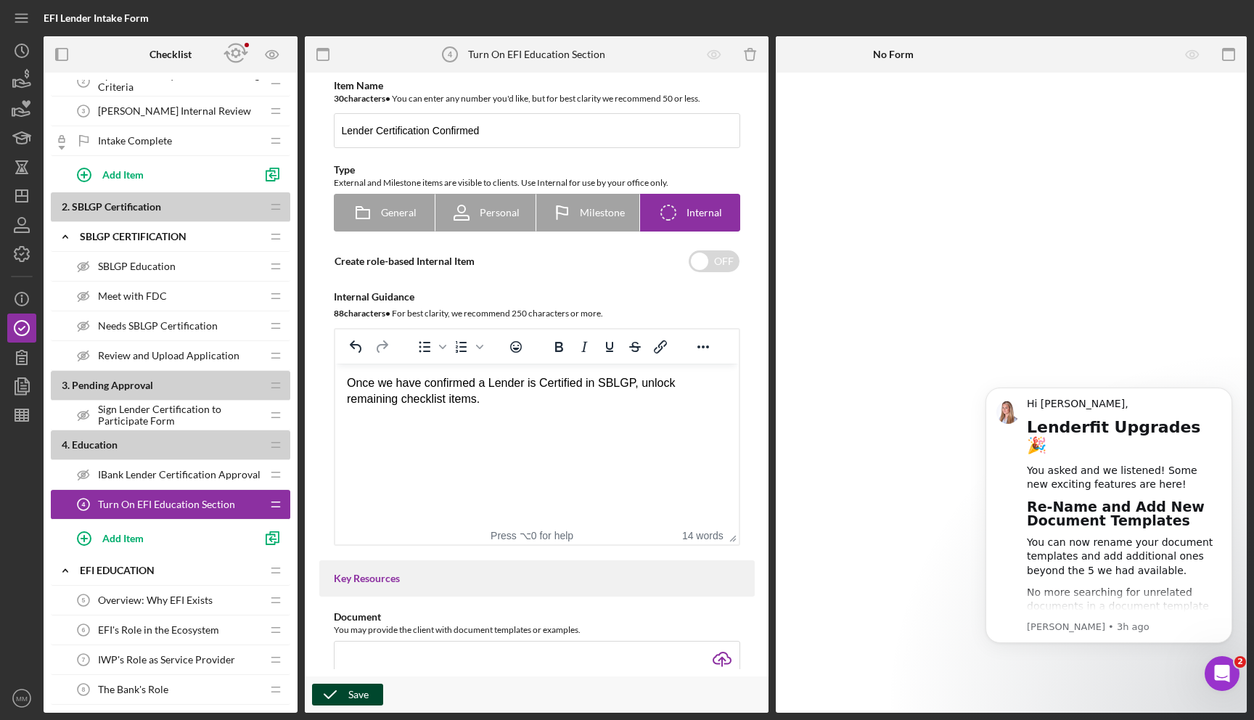
click at [364, 687] on div "Save" at bounding box center [358, 695] width 20 height 22
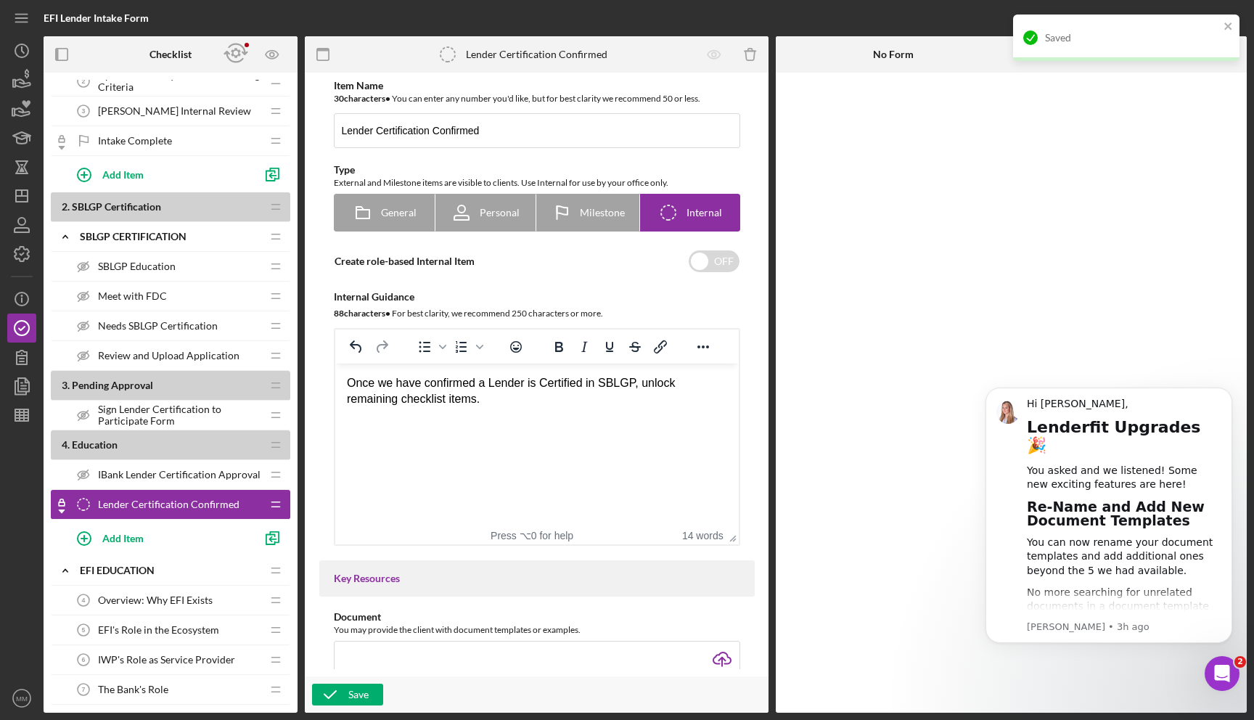
click at [189, 481] on div "IBank Lender Certification Approval IBank Lender Certification Approval" at bounding box center [165, 474] width 192 height 29
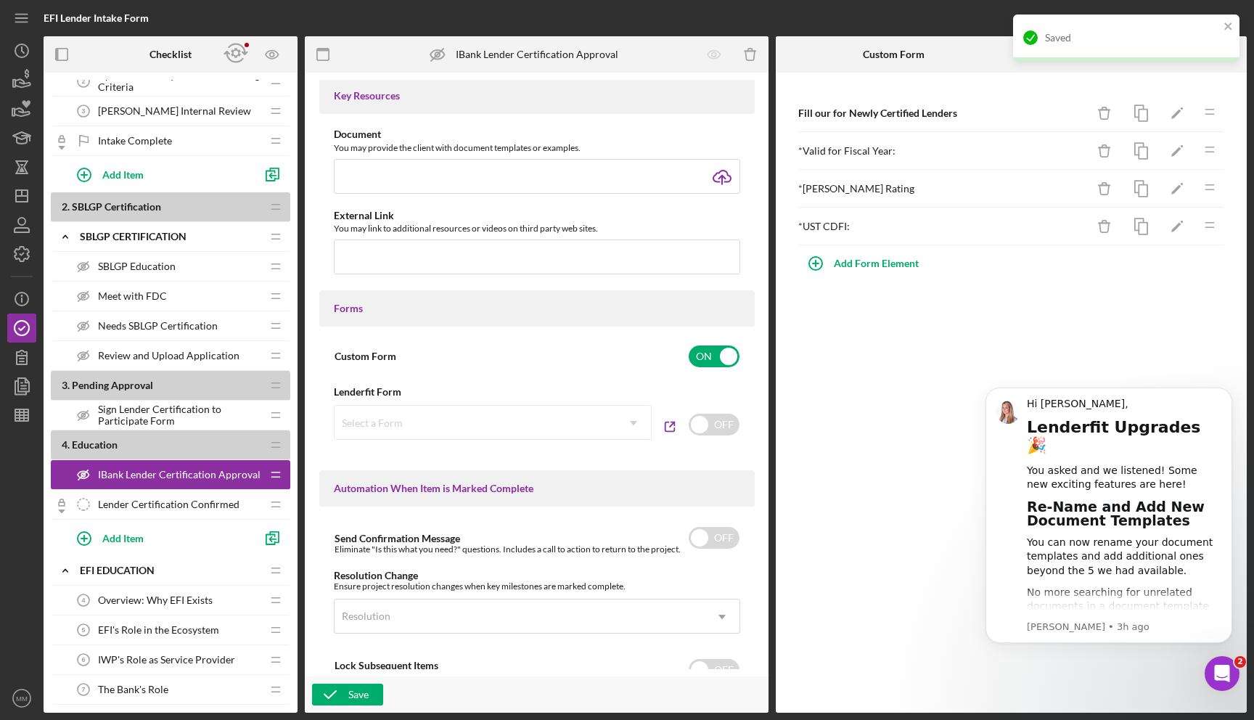
scroll to position [821, 0]
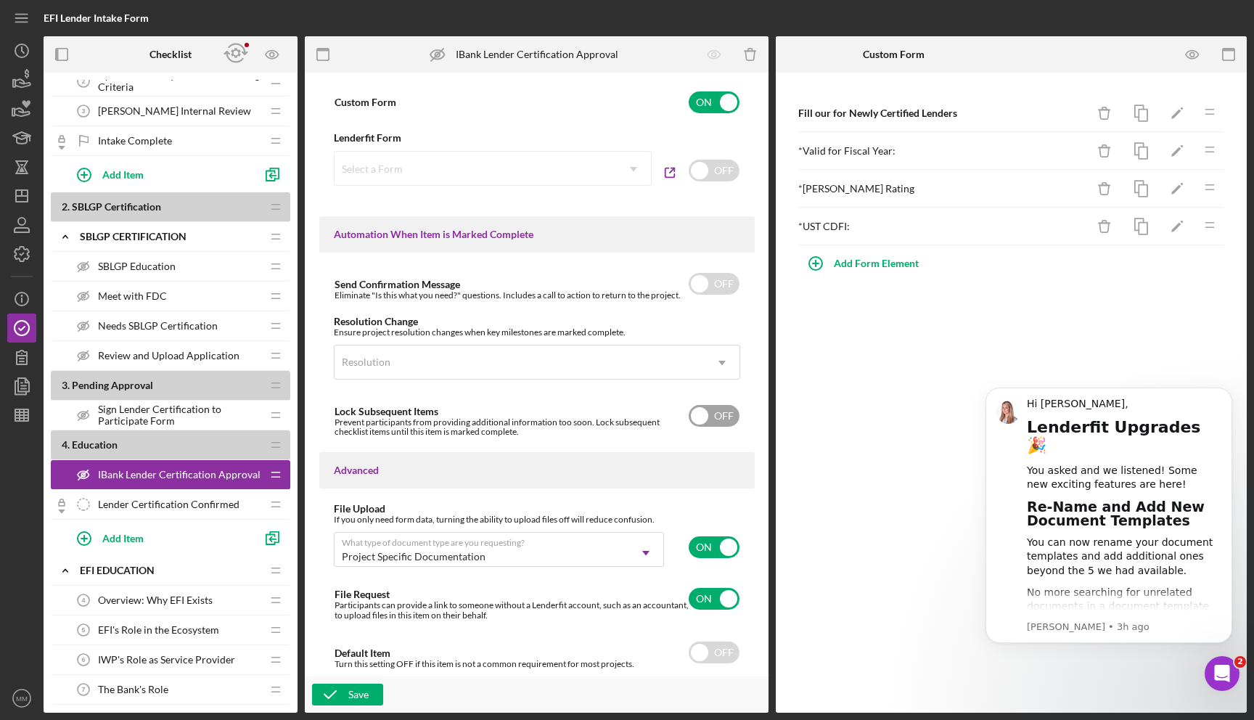
click at [714, 418] on input "checkbox" at bounding box center [714, 416] width 51 height 22
checkbox input "true"
click at [576, 440] on div "Item Name 35 character s • You can enter any number you'd like, but for best cl…" at bounding box center [536, 374] width 449 height 589
click at [167, 504] on span "Lender Certification Confirmed" at bounding box center [169, 505] width 142 height 12
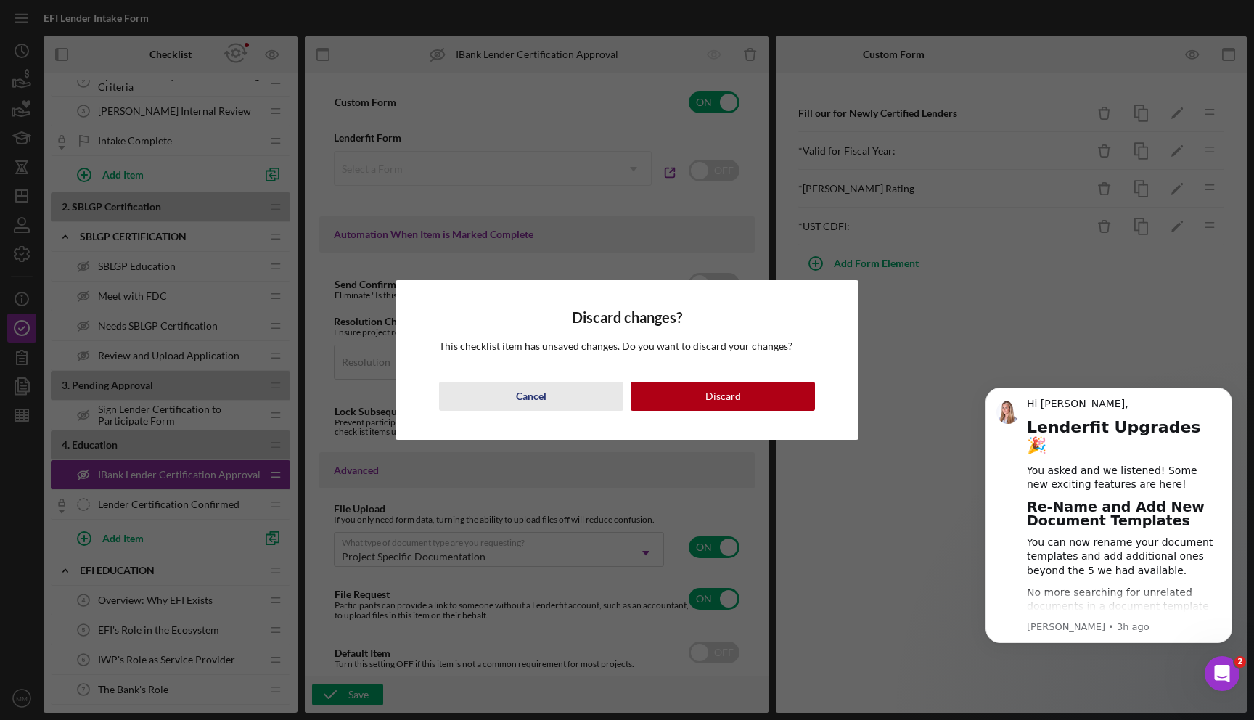
click at [552, 396] on button "Cancel" at bounding box center [531, 396] width 184 height 29
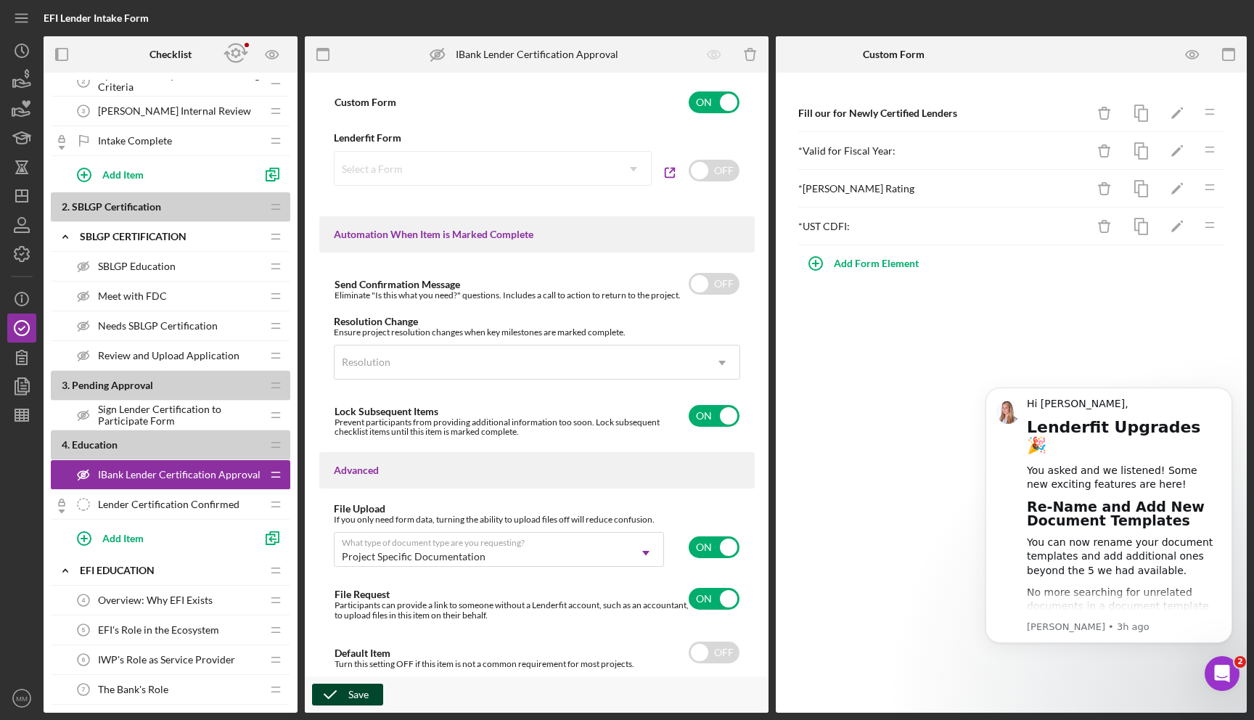
click at [359, 685] on div "Save" at bounding box center [358, 695] width 20 height 22
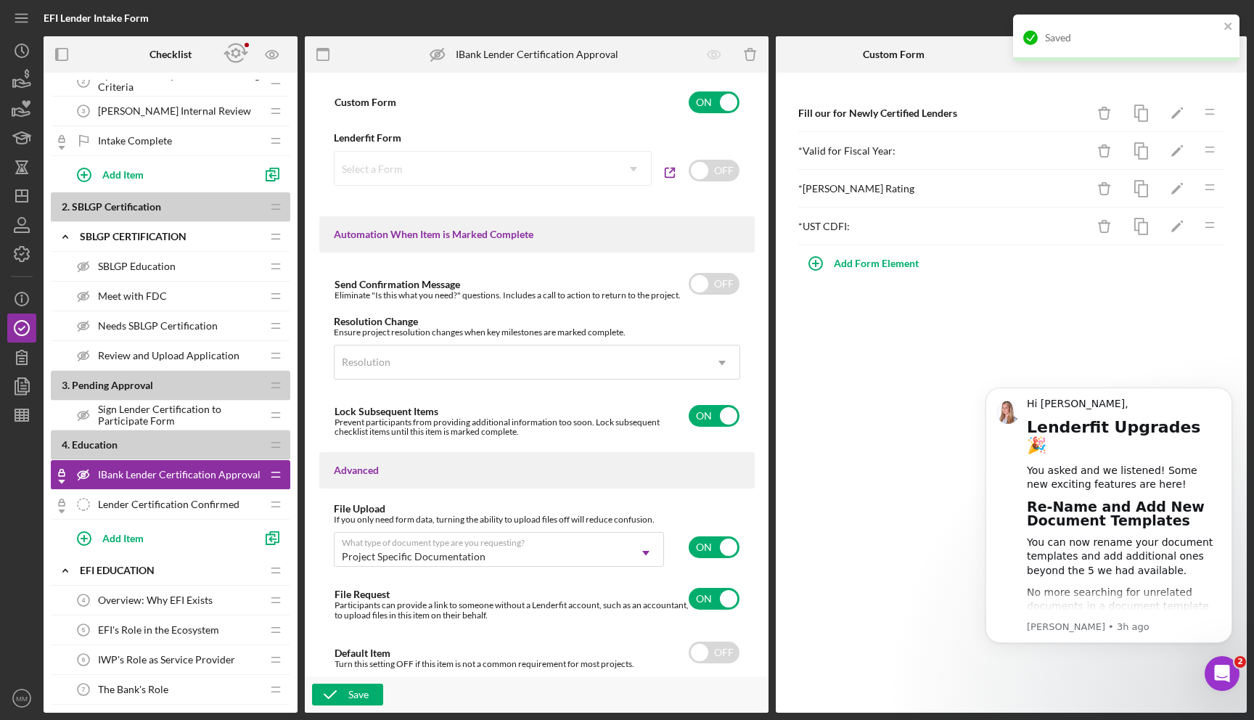
click at [203, 500] on span "Lender Certification Confirmed" at bounding box center [169, 505] width 142 height 12
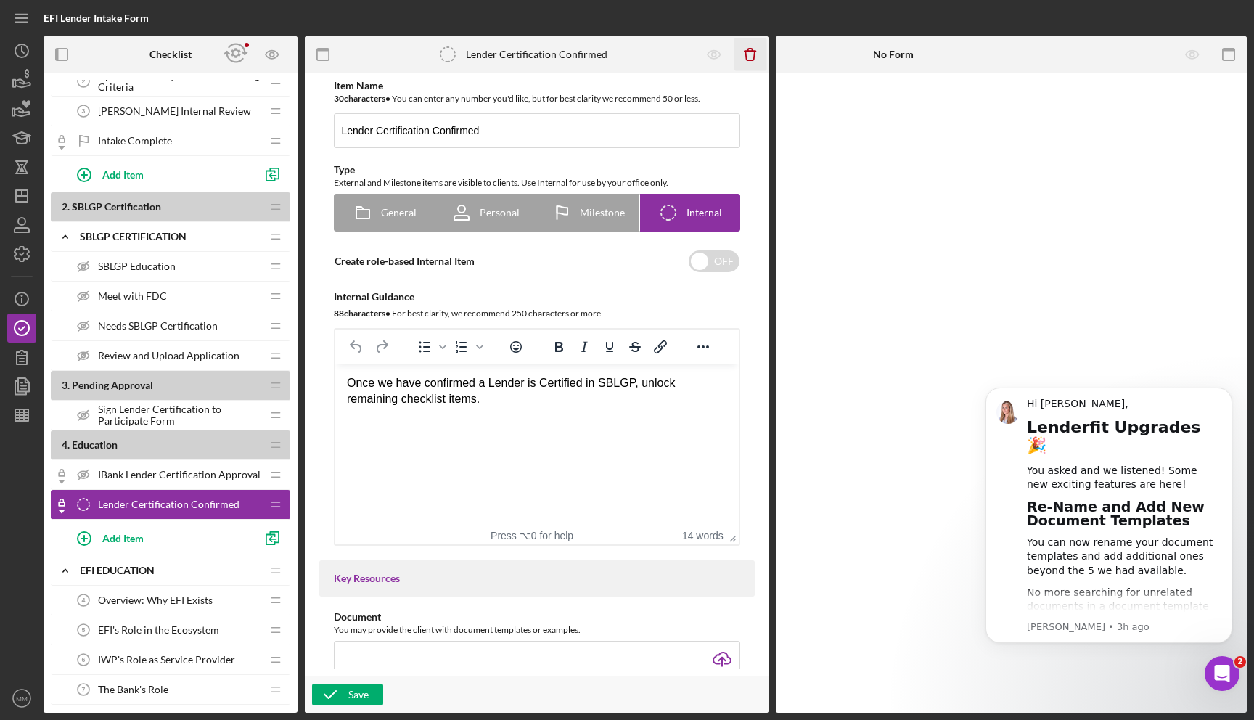
click at [755, 49] on icon "Icon/Delete" at bounding box center [751, 54] width 33 height 33
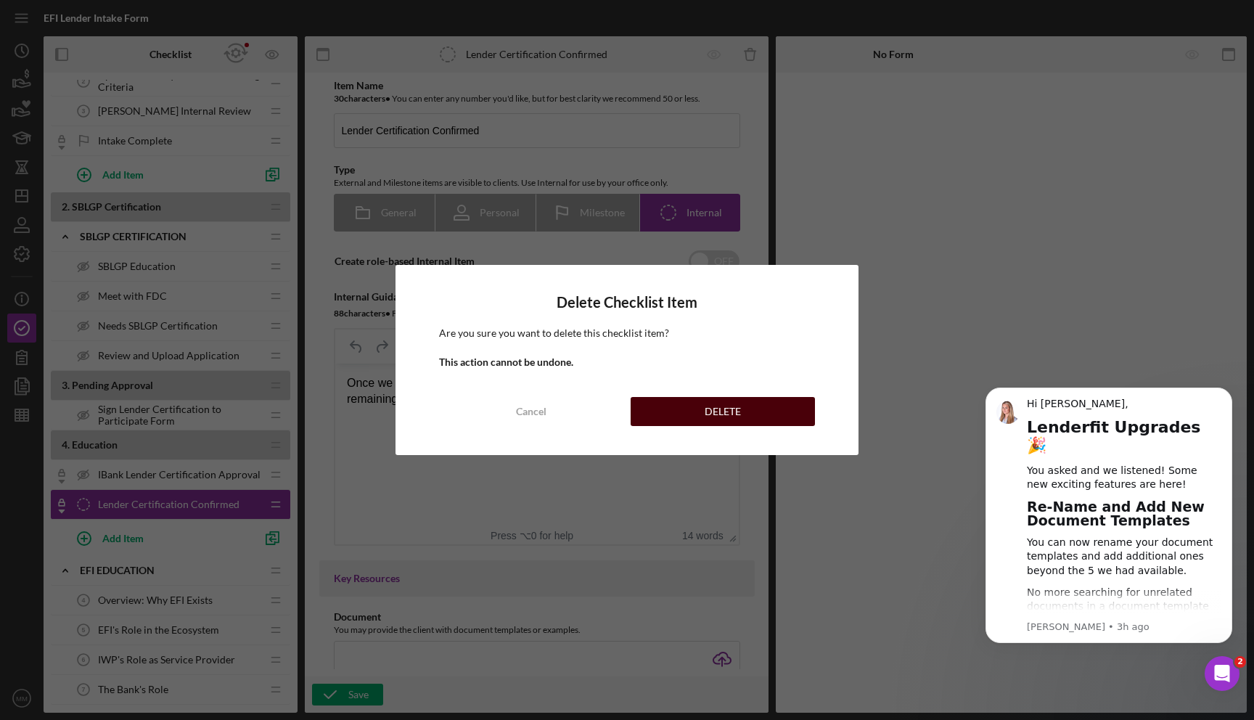
click at [751, 410] on button "DELETE" at bounding box center [723, 411] width 184 height 29
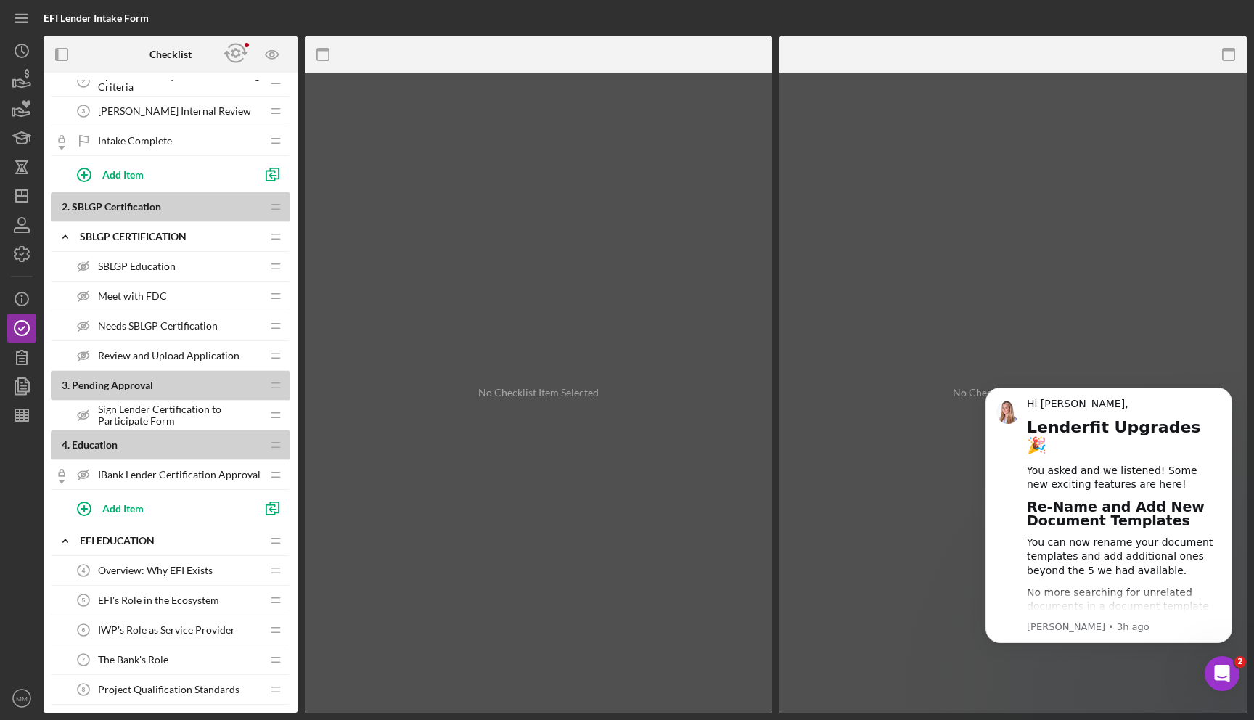
click at [211, 484] on div "IBank Lender Certification Approval IBank Lender Certification Approval" at bounding box center [165, 474] width 192 height 29
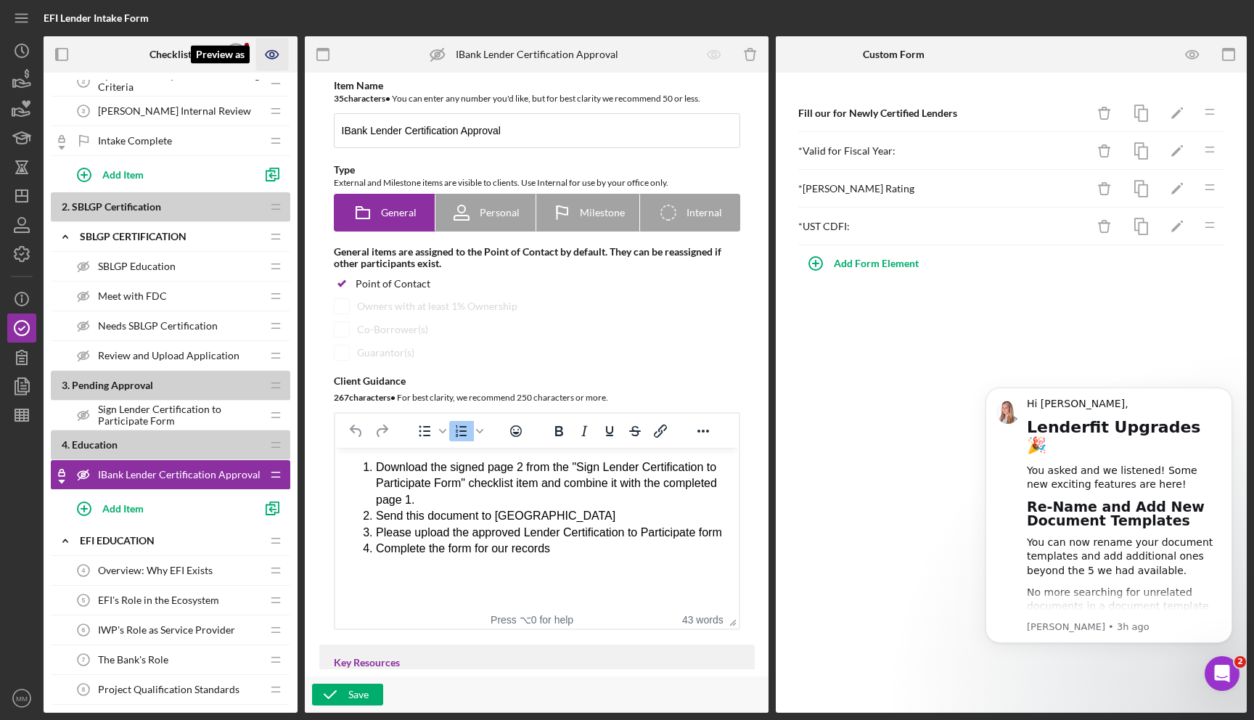
click at [271, 54] on icon "Preview as" at bounding box center [272, 54] width 33 height 33
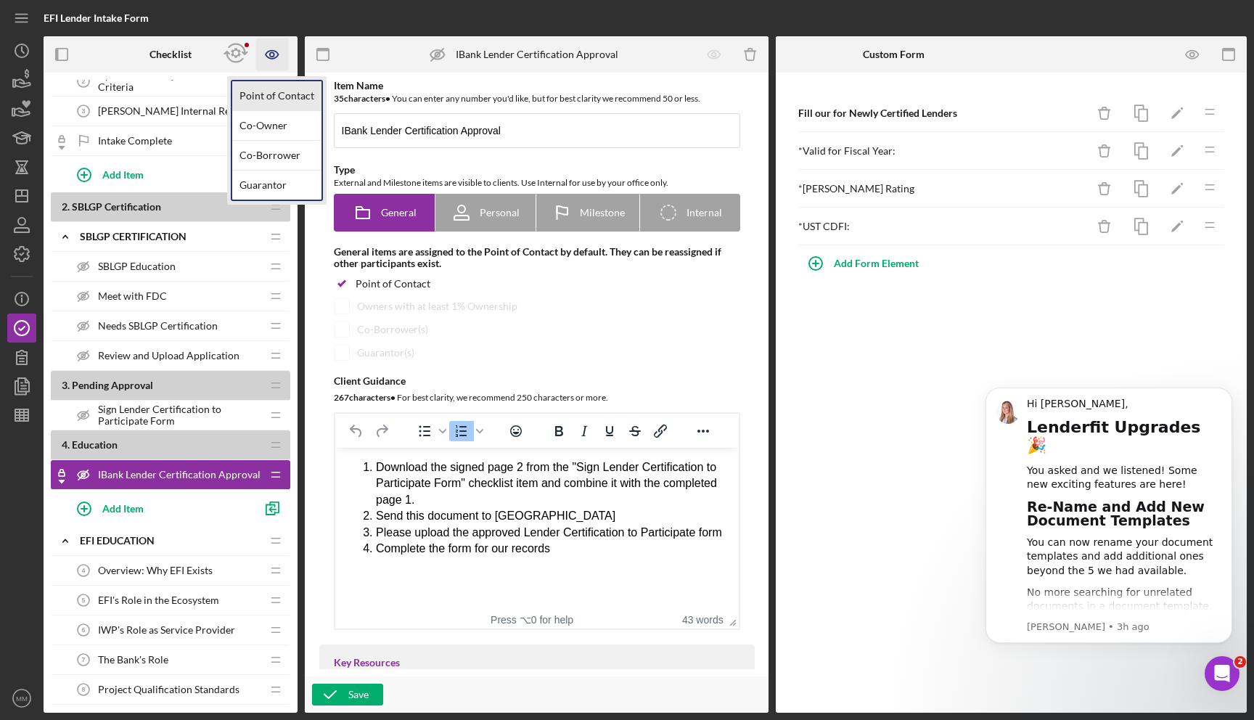
click at [266, 103] on link "Point of Contact" at bounding box center [276, 96] width 89 height 30
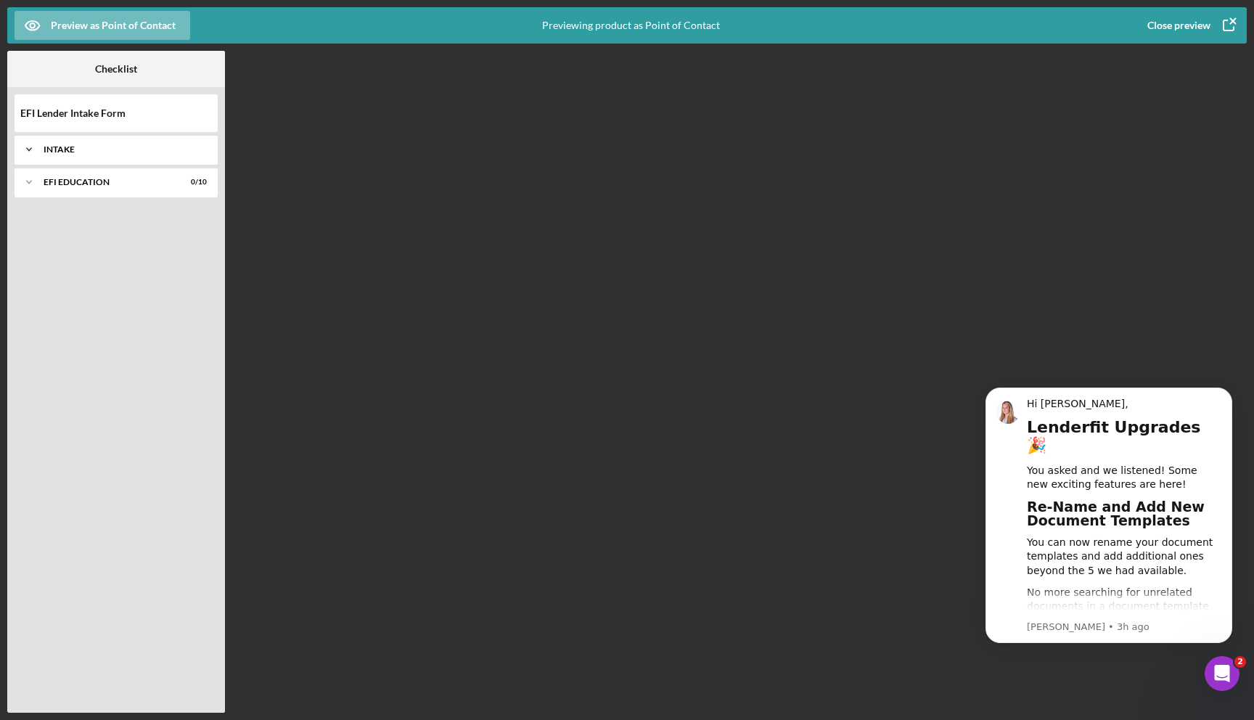
click at [73, 155] on div "Icon/Expander Intake 0 / 3" at bounding box center [116, 149] width 203 height 29
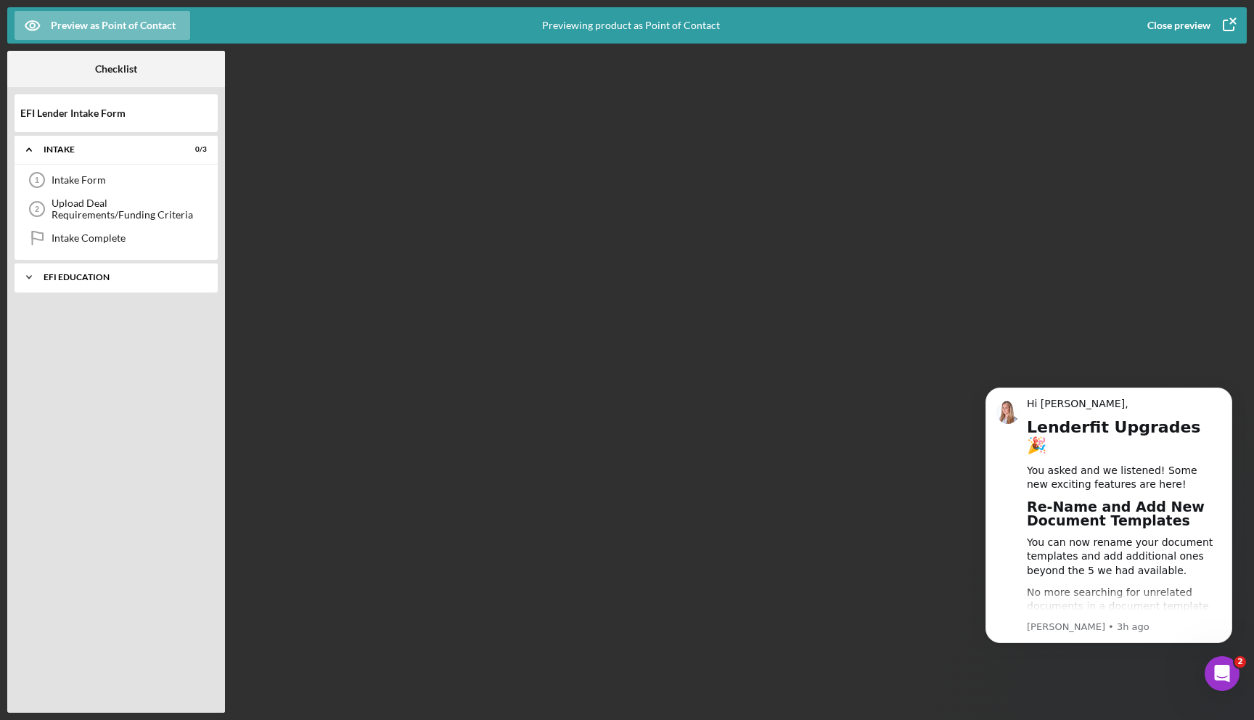
click at [107, 266] on div "Icon/Expander EFI Education 0 / 10" at bounding box center [116, 277] width 203 height 29
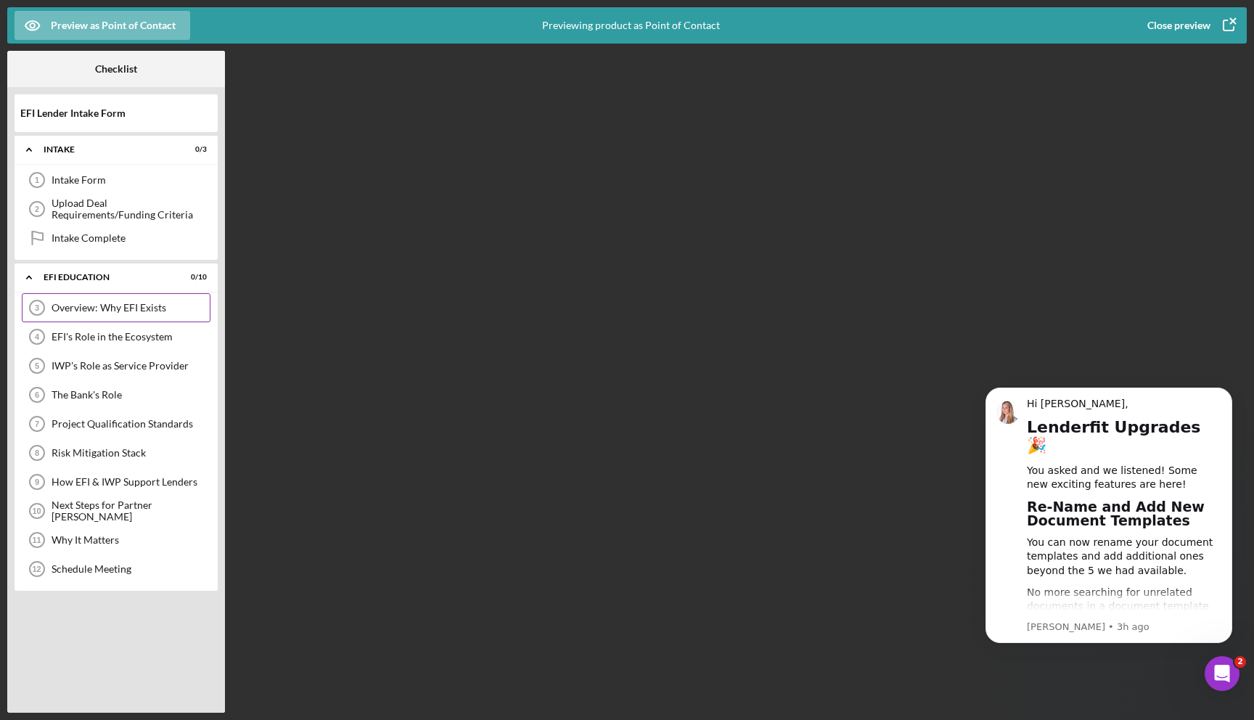
click at [94, 311] on div "Overview: Why EFI Exists" at bounding box center [131, 308] width 158 height 12
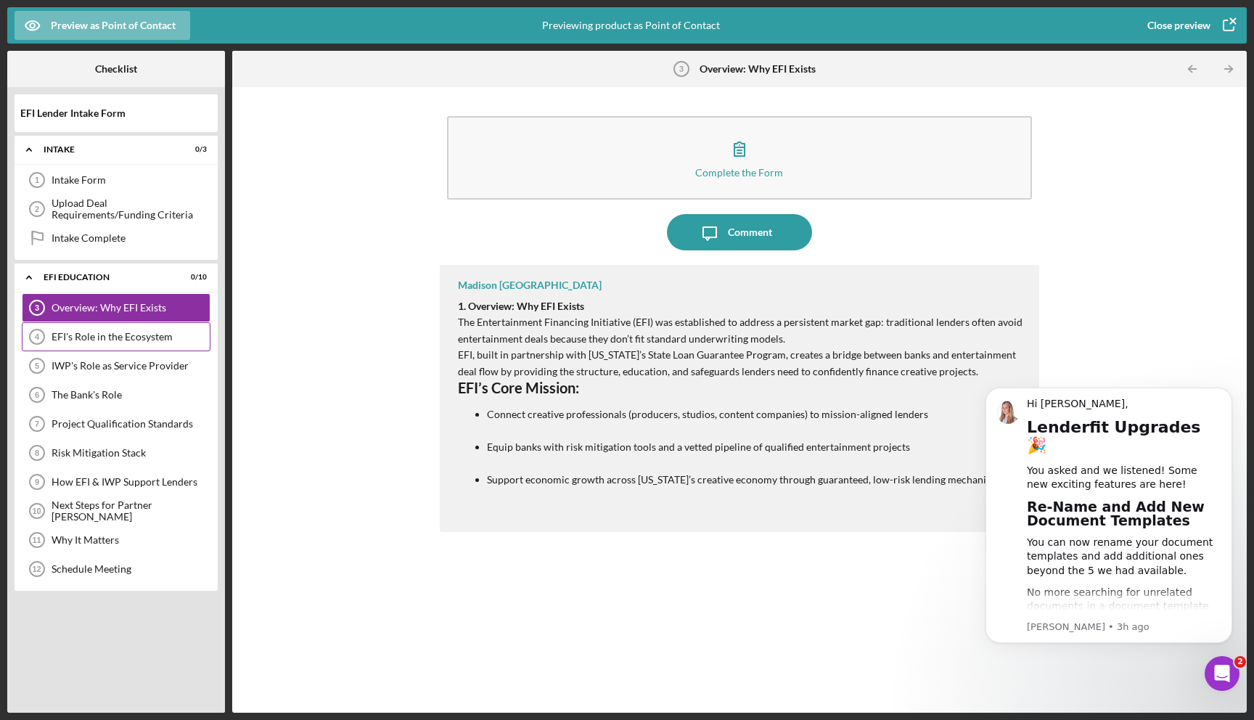
click at [100, 343] on div "EFI's Role in the Ecosystem" at bounding box center [131, 337] width 158 height 12
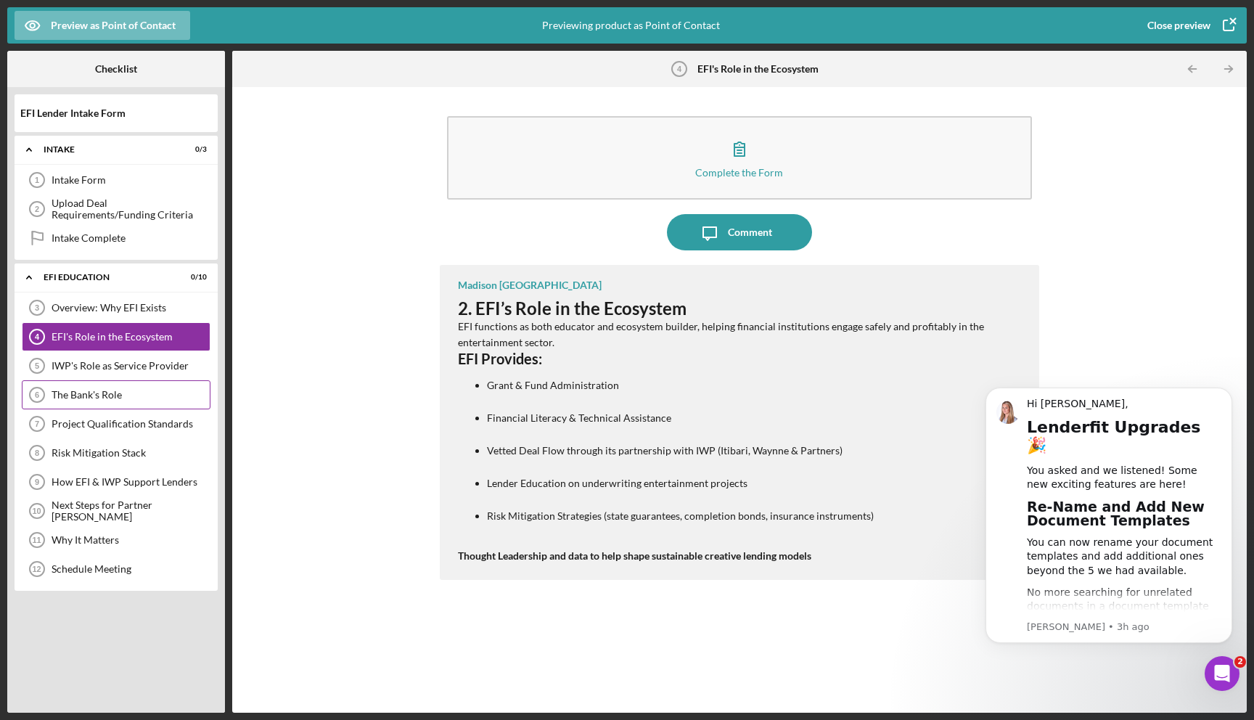
click at [100, 391] on div "The Bank's Role" at bounding box center [131, 395] width 158 height 12
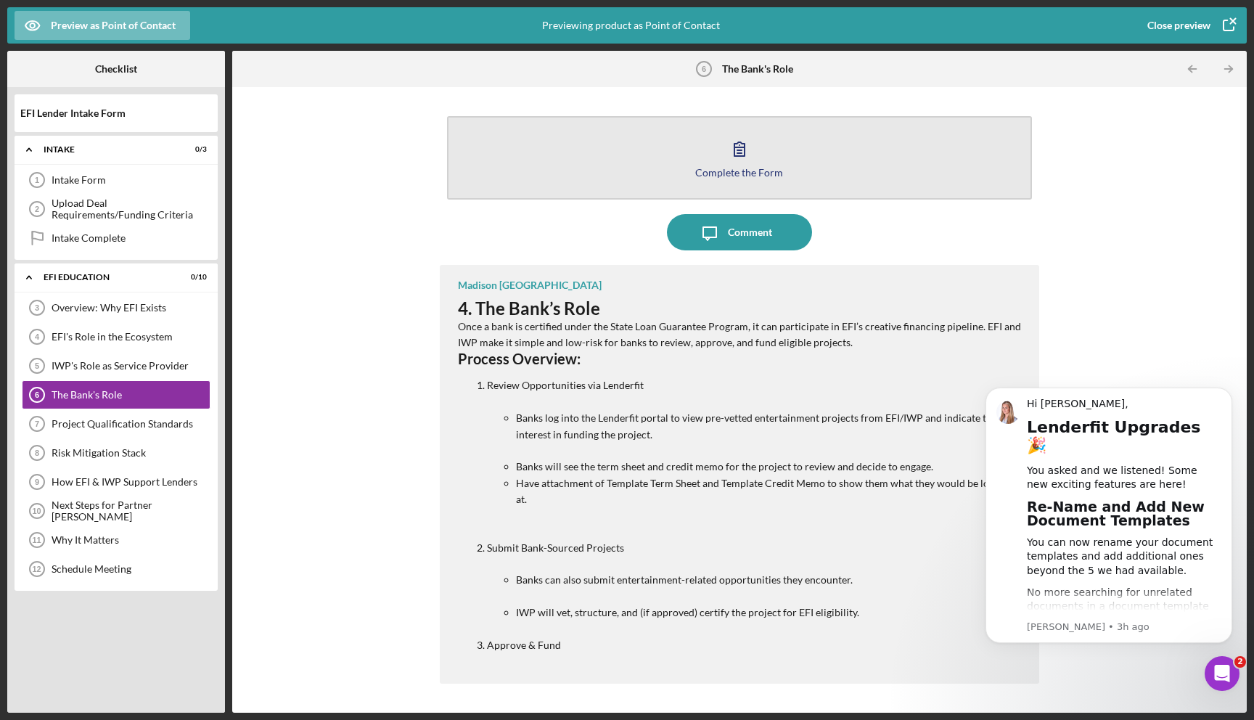
click at [727, 124] on button "Complete the Form Form" at bounding box center [740, 157] width 586 height 83
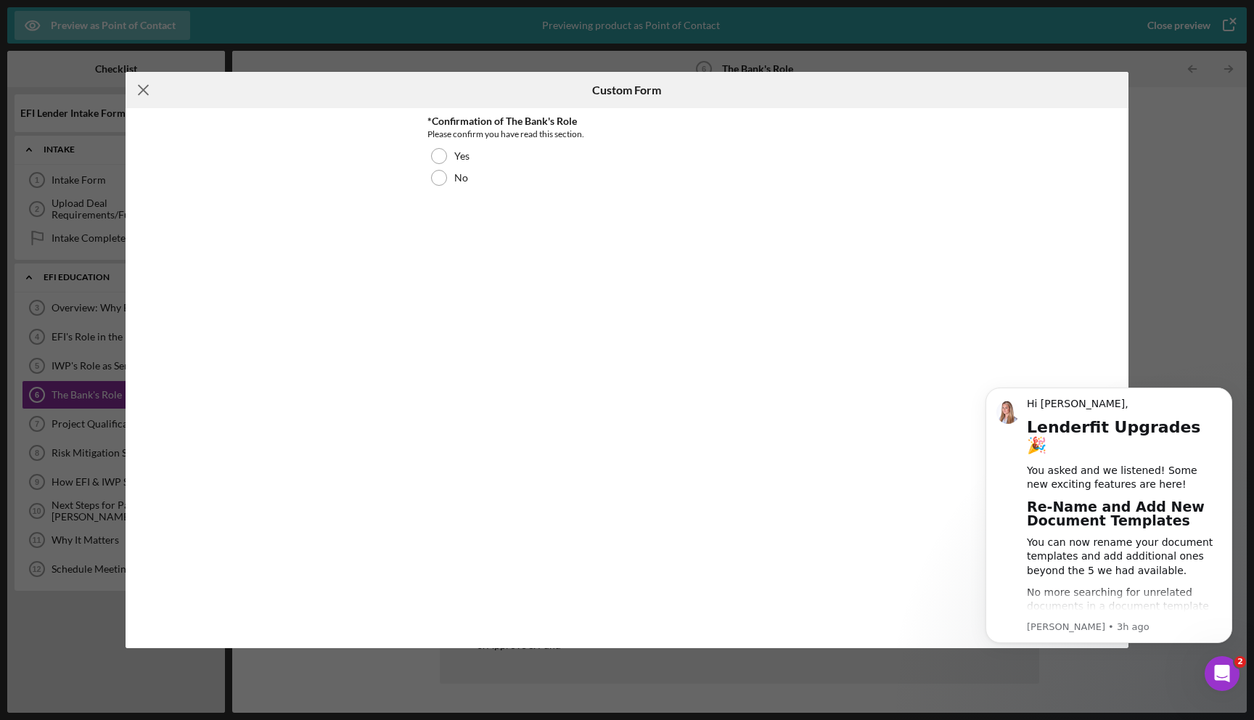
click at [144, 89] on line at bounding box center [143, 90] width 9 height 9
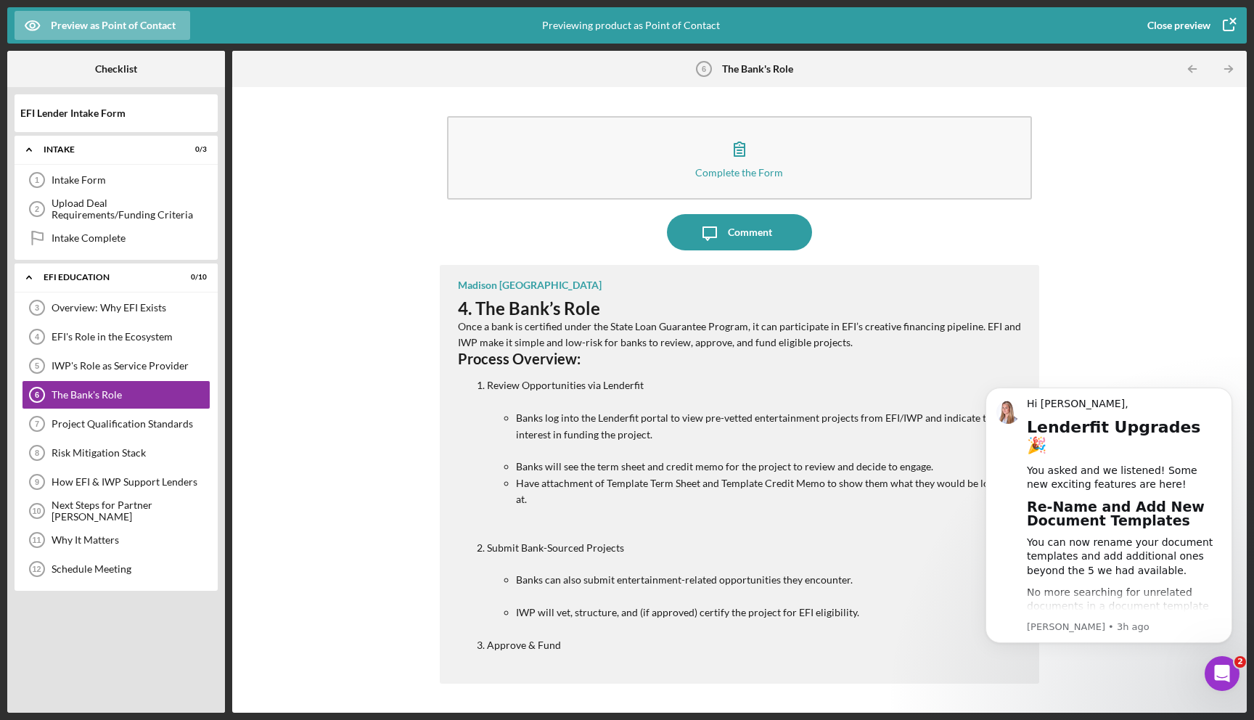
click at [1200, 26] on div "Close preview" at bounding box center [1179, 25] width 63 height 29
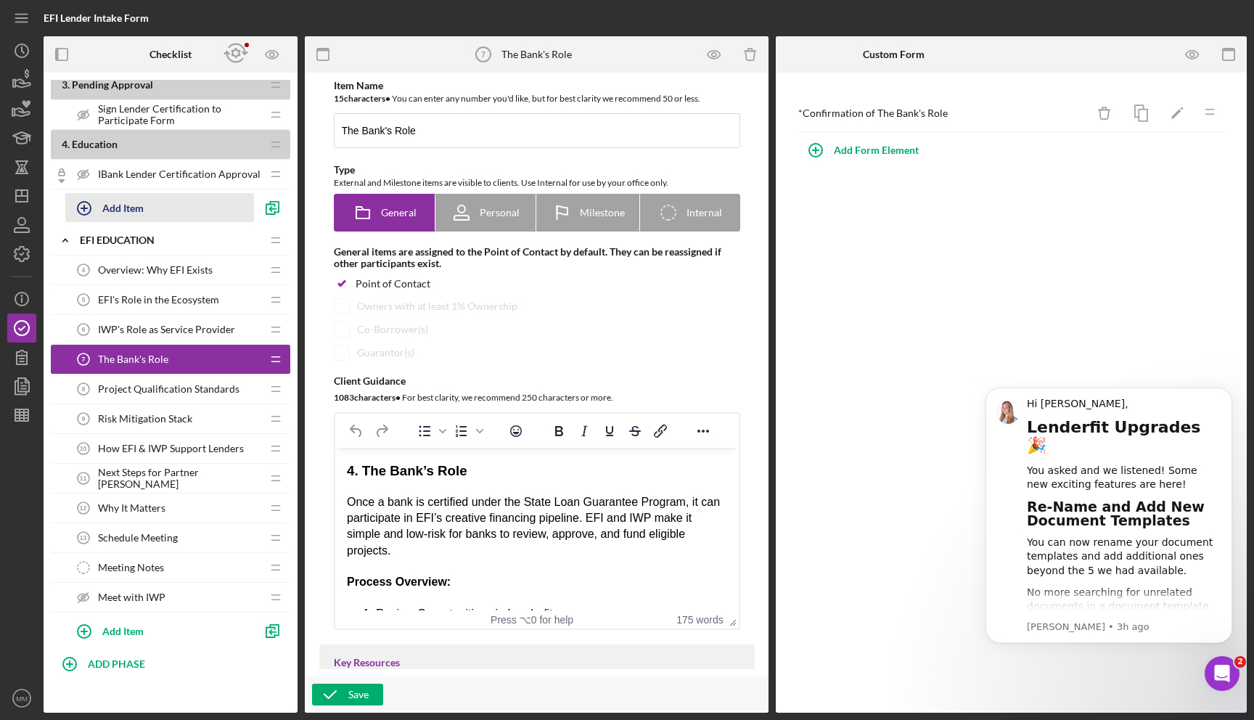
scroll to position [412, 0]
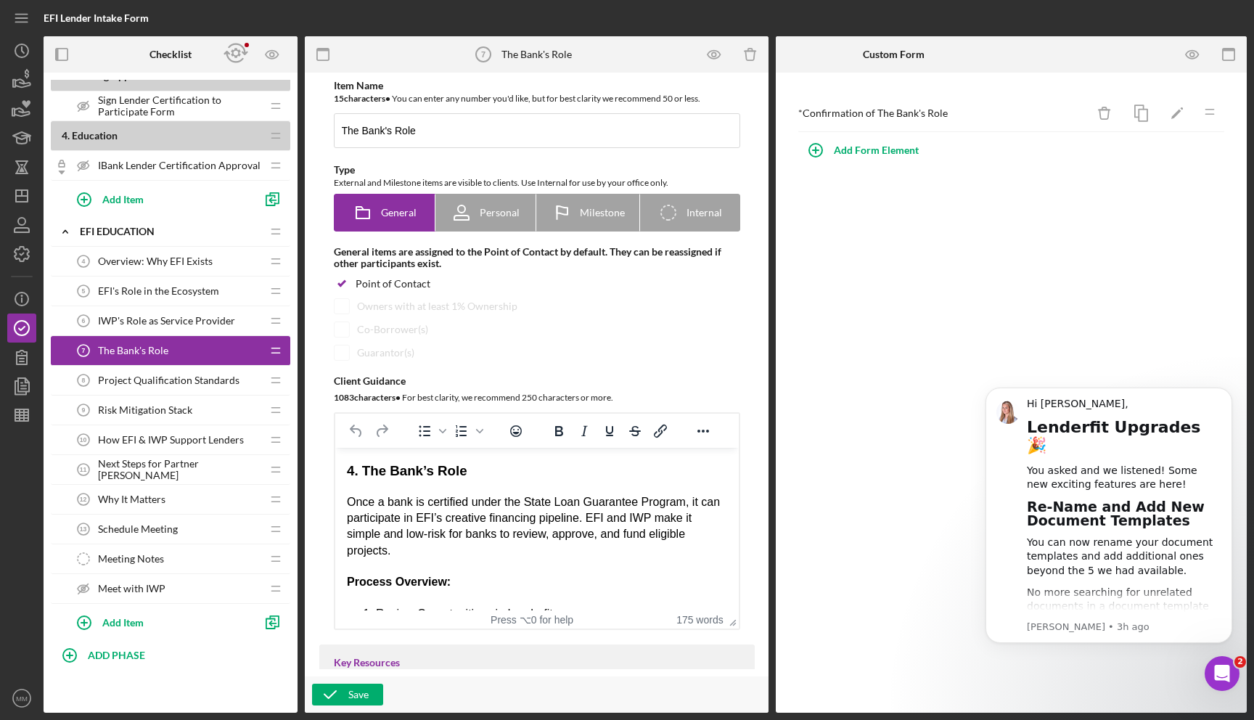
click at [164, 169] on span "IBank Lender Certification Approval" at bounding box center [179, 166] width 163 height 12
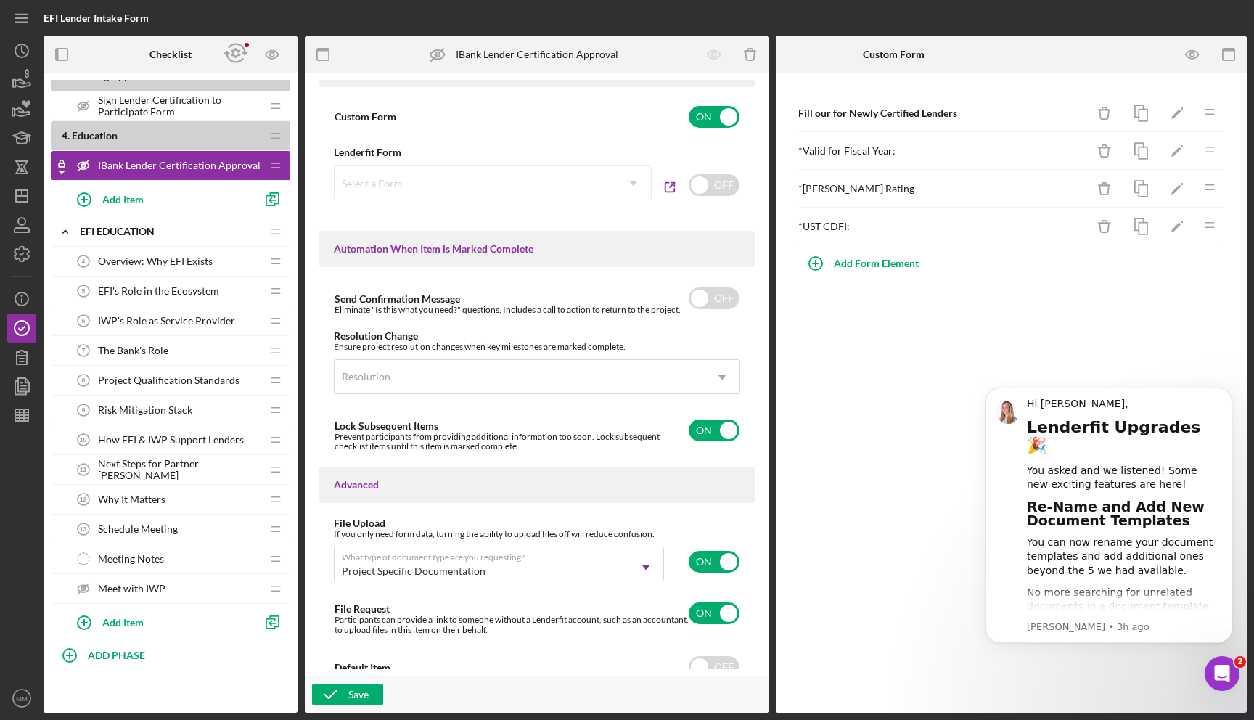
scroll to position [821, 0]
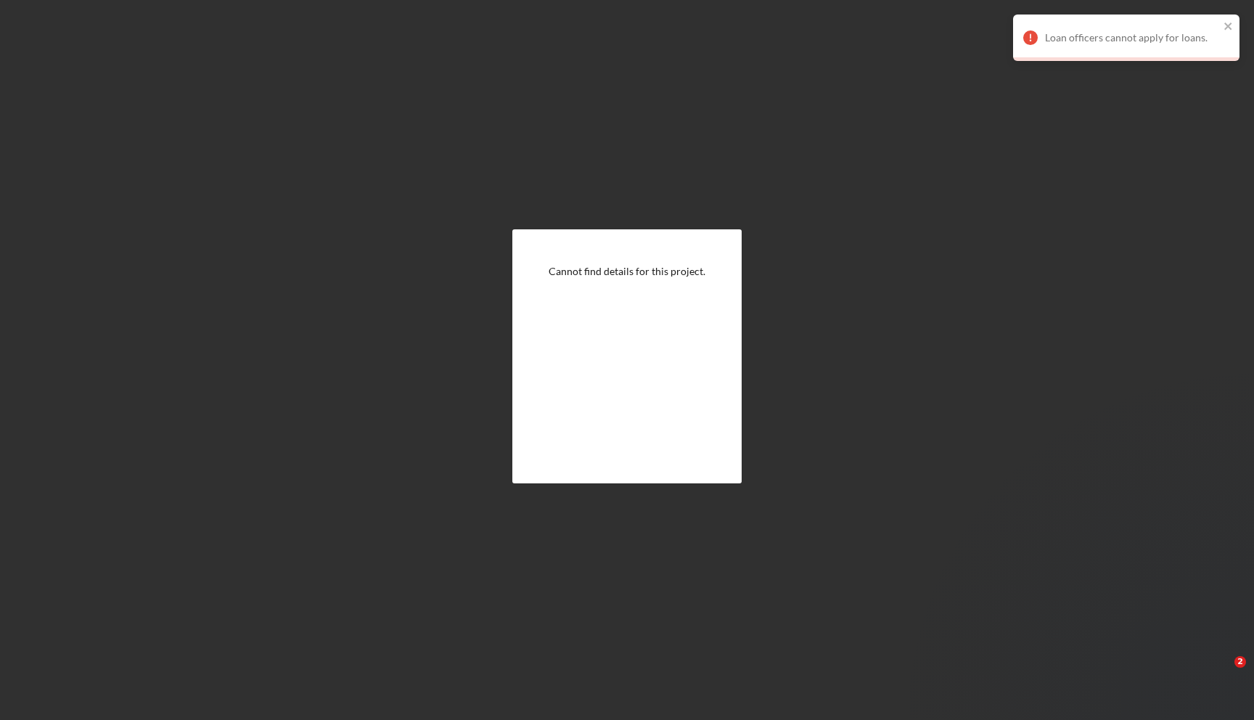
click at [818, 289] on div "Cannot find details for this project." at bounding box center [627, 356] width 1240 height 713
